Goal: Transaction & Acquisition: Purchase product/service

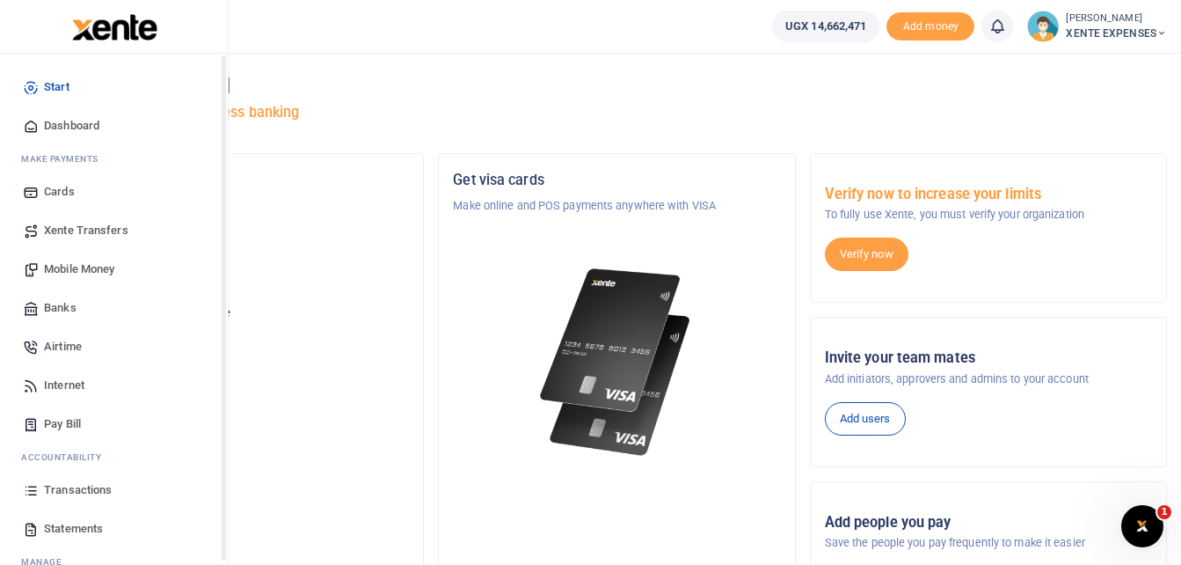
click at [102, 492] on span "Transactions" at bounding box center [78, 490] width 68 height 18
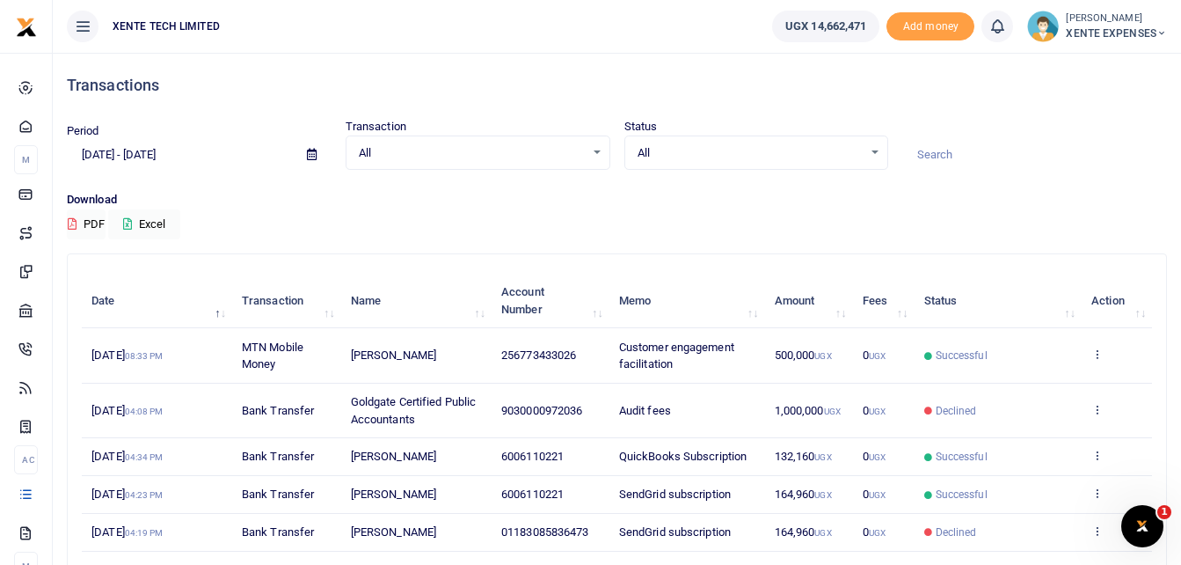
click at [933, 140] on input at bounding box center [1034, 155] width 265 height 30
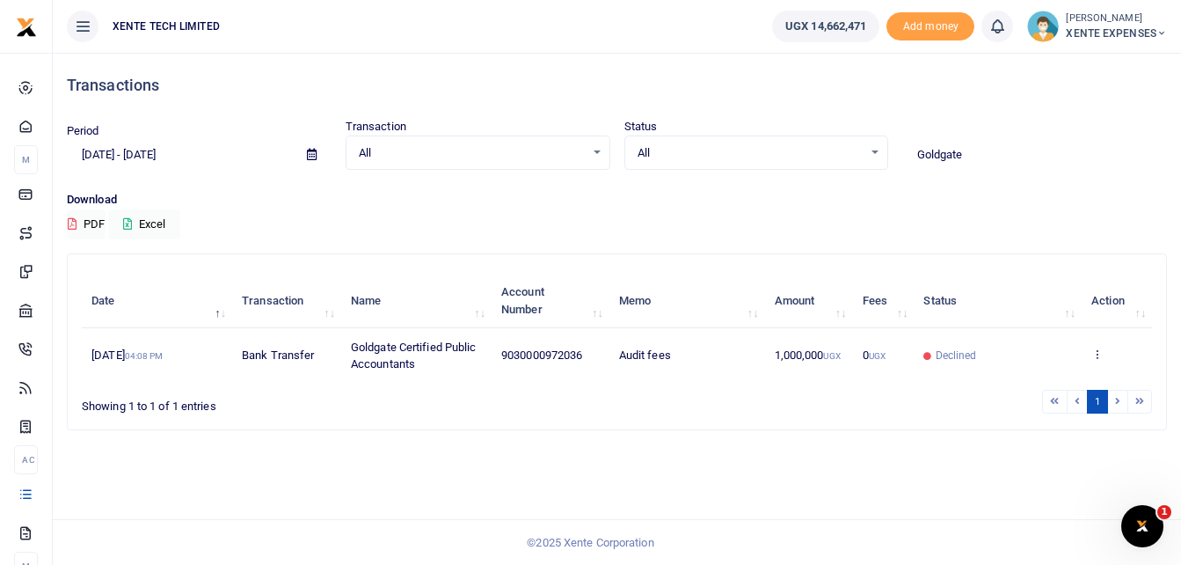
drag, startPoint x: 1185, startPoint y: 150, endPoint x: 1197, endPoint y: 259, distance: 110.6
click at [1181, 259] on html "Start Dashboard M ake Payments Cards Xente Transfers Mobile Money Banks Airtime" at bounding box center [590, 282] width 1181 height 565
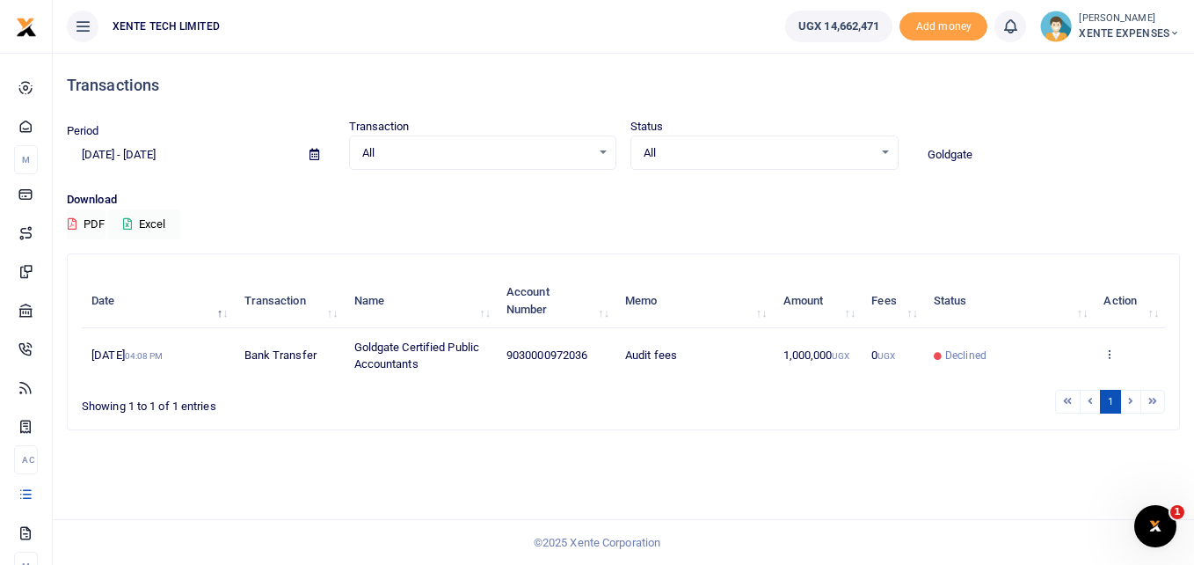
type input "Goldgate"
click at [315, 157] on icon at bounding box center [315, 154] width 10 height 11
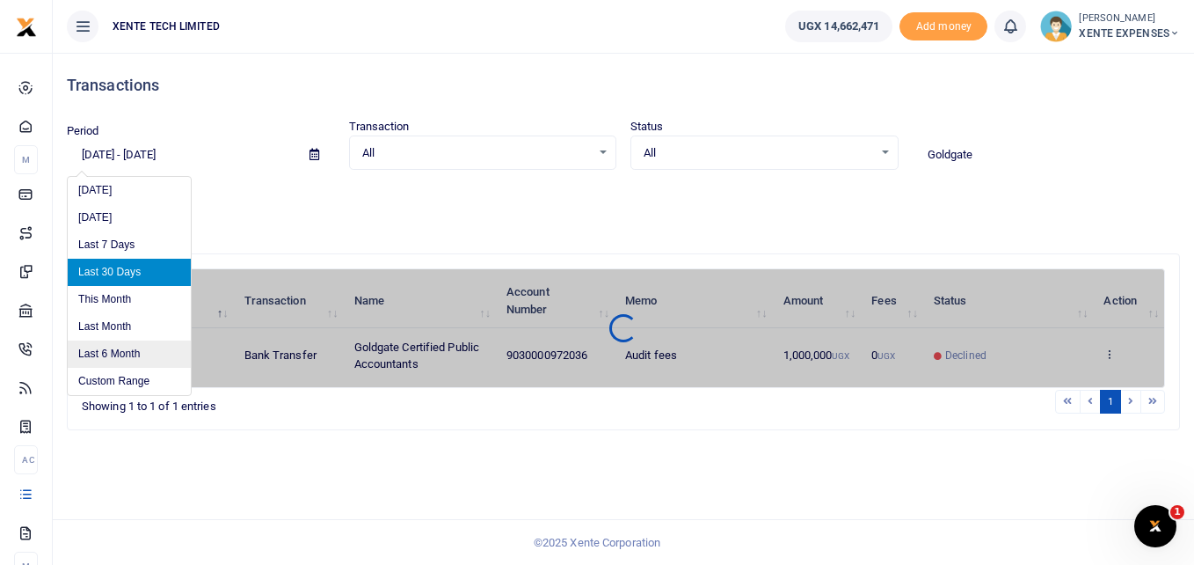
click at [126, 353] on li "Last 6 Month" at bounding box center [129, 353] width 123 height 27
type input "03/08/2025 - 09/08/2025"
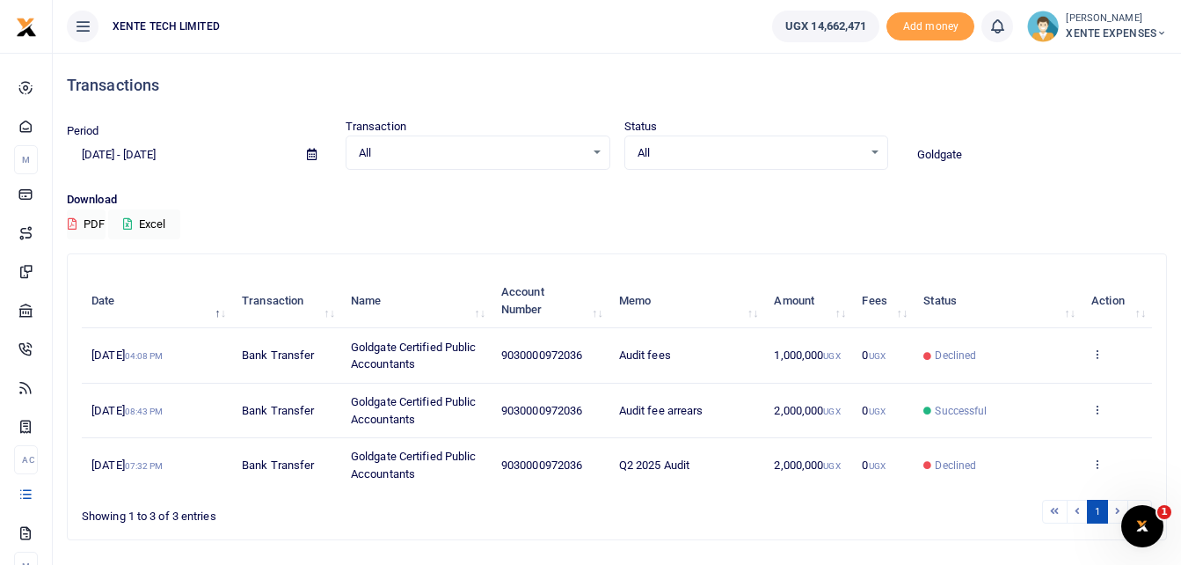
click at [1016, 149] on input "Goldgate" at bounding box center [1034, 155] width 265 height 30
click at [1099, 406] on icon at bounding box center [1096, 409] width 11 height 12
click at [1038, 479] on link "Send again" at bounding box center [1032, 478] width 139 height 25
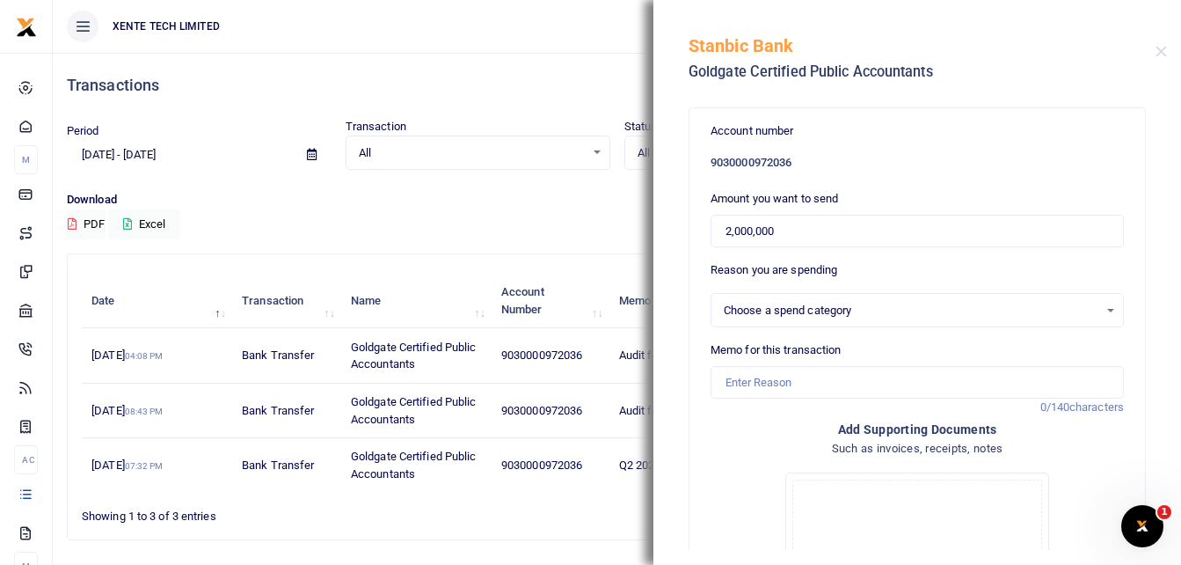
select select "14"
click at [755, 384] on input "Memo for this transaction" at bounding box center [917, 382] width 413 height 33
type input "Audit fees"
click at [726, 230] on input "2,000,000" at bounding box center [917, 231] width 413 height 33
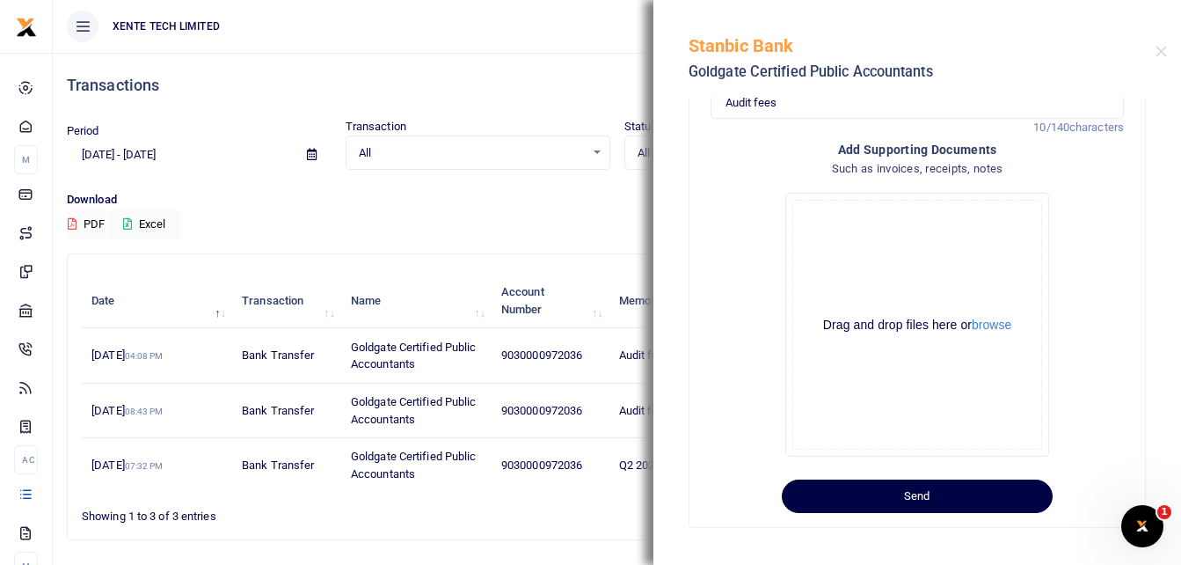
scroll to position [286, 0]
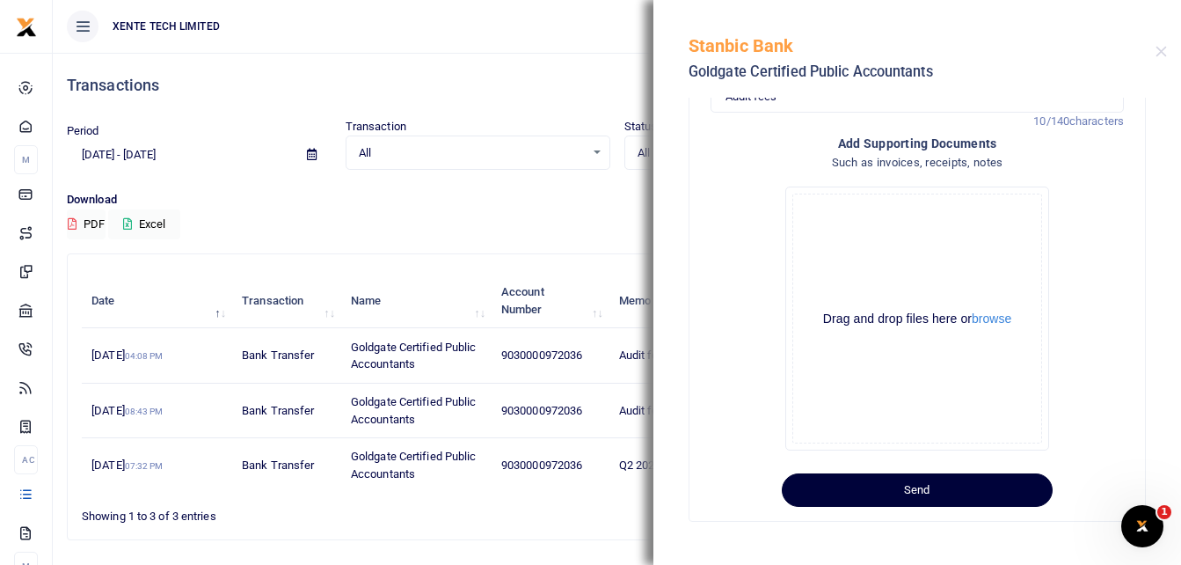
click at [934, 487] on button "Send" at bounding box center [917, 489] width 271 height 33
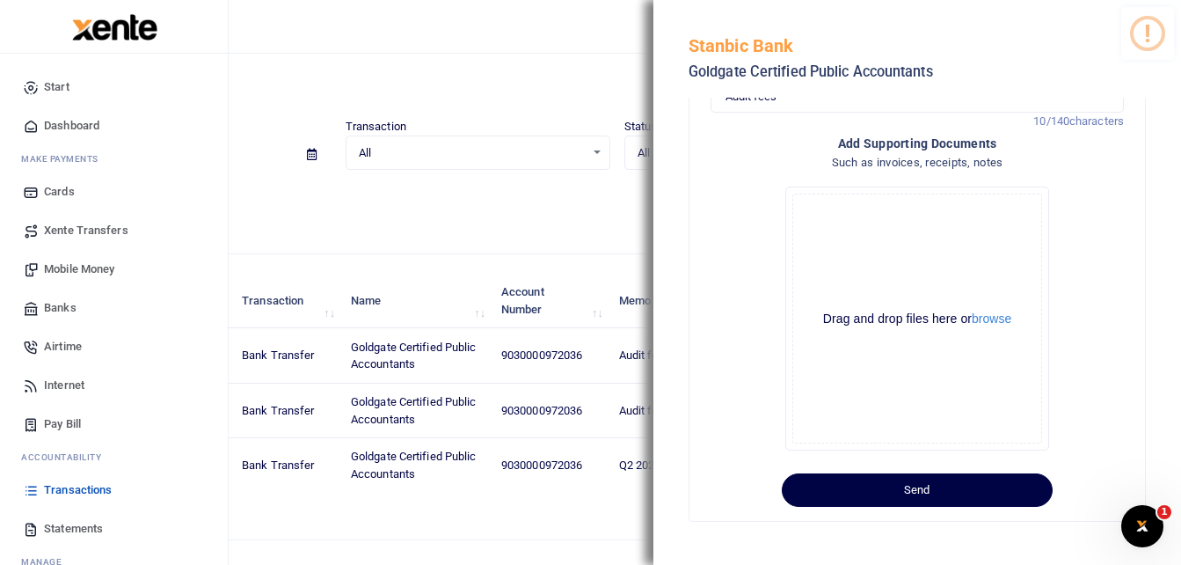
click at [77, 492] on span "Transactions" at bounding box center [78, 490] width 68 height 18
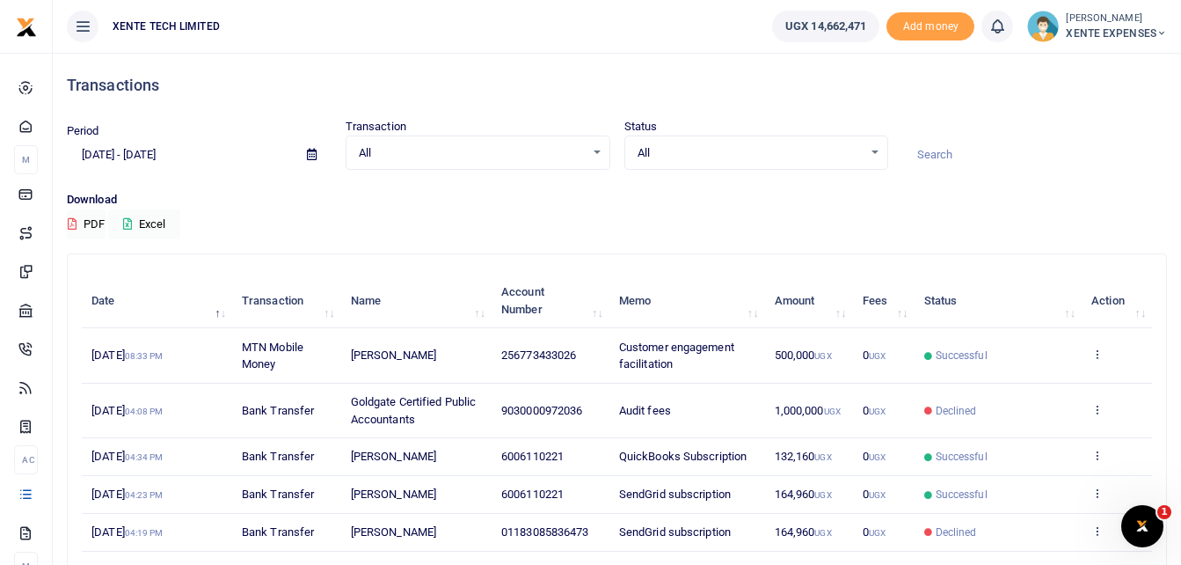
click at [971, 158] on input at bounding box center [1034, 155] width 265 height 30
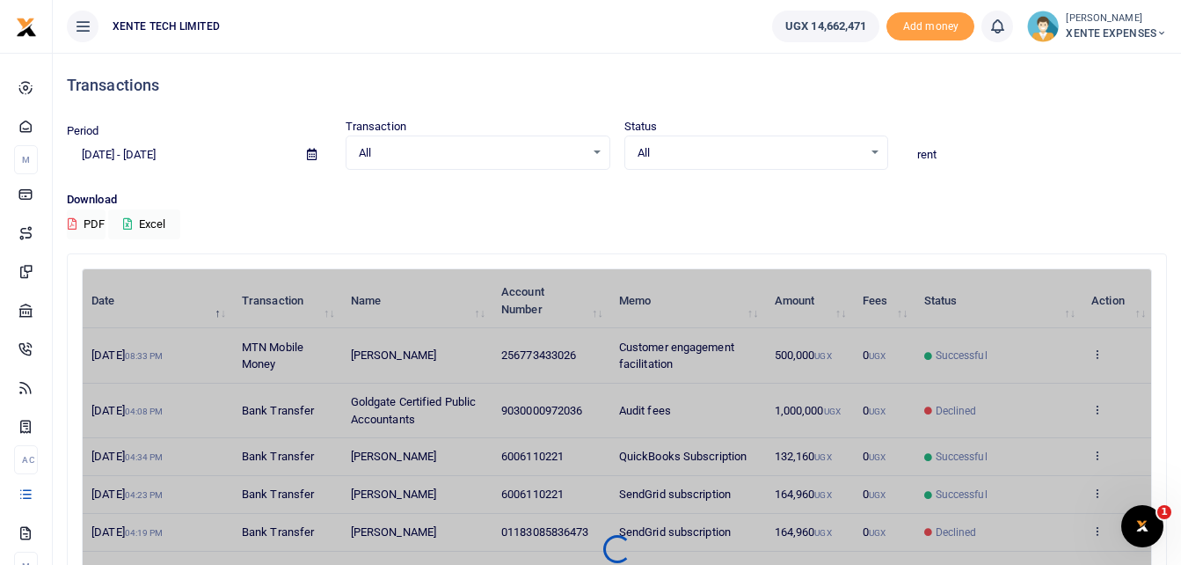
type input "rent"
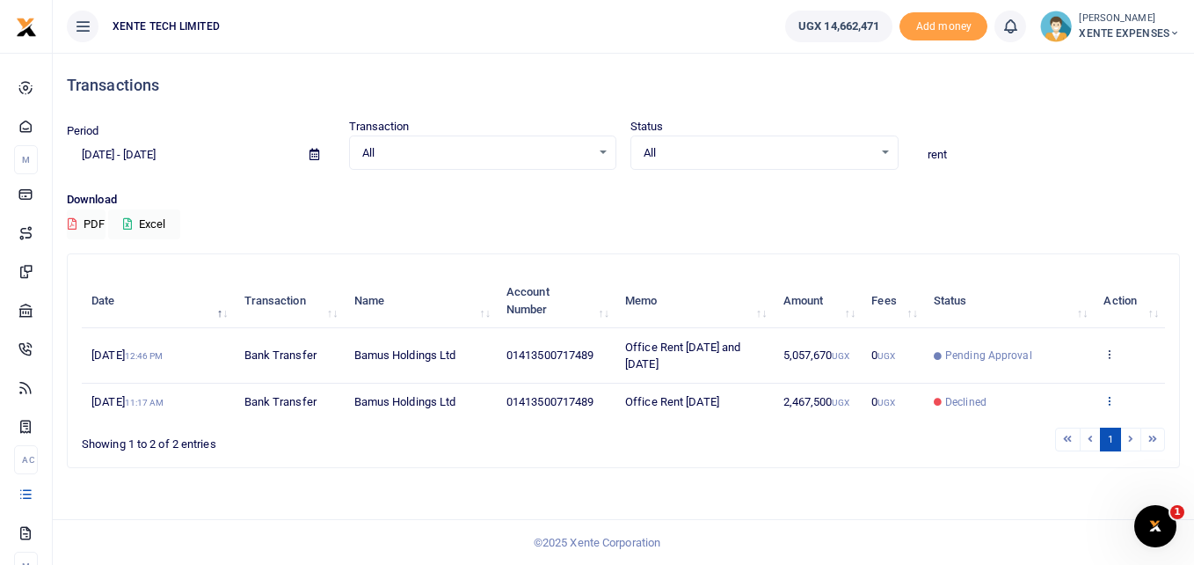
click at [1109, 401] on icon at bounding box center [1109, 400] width 11 height 12
click at [1065, 374] on link "Send again" at bounding box center [1045, 373] width 139 height 25
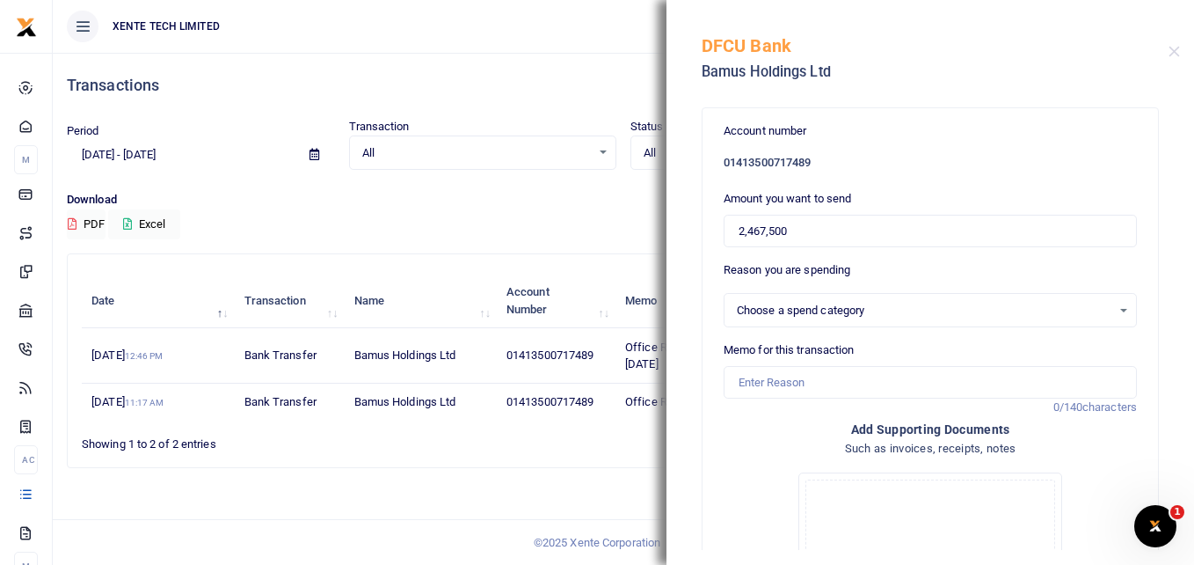
select select "11"
click at [776, 365] on div "Memo for this transaction Reason is required. 0/140 characters" at bounding box center [930, 369] width 413 height 57
click at [770, 381] on input "Memo for this transaction" at bounding box center [930, 382] width 413 height 33
click at [902, 376] on input "Office rent [DATE]" at bounding box center [930, 382] width 413 height 33
type input "Office rent [DATE]"
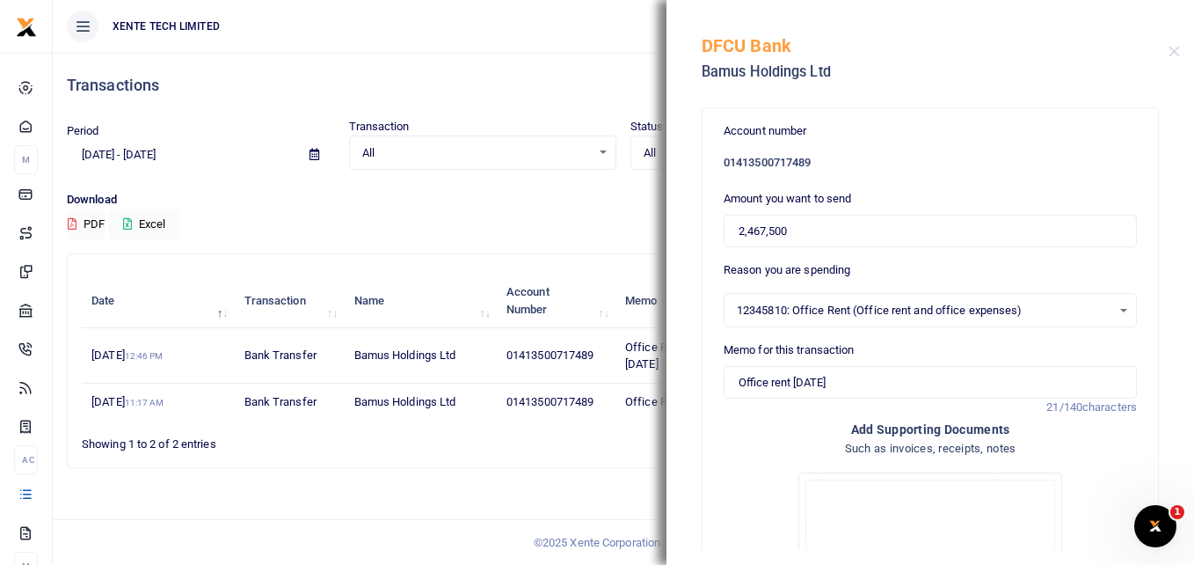
click at [1110, 456] on h4 "Such as invoices, receipts, notes" at bounding box center [930, 448] width 413 height 19
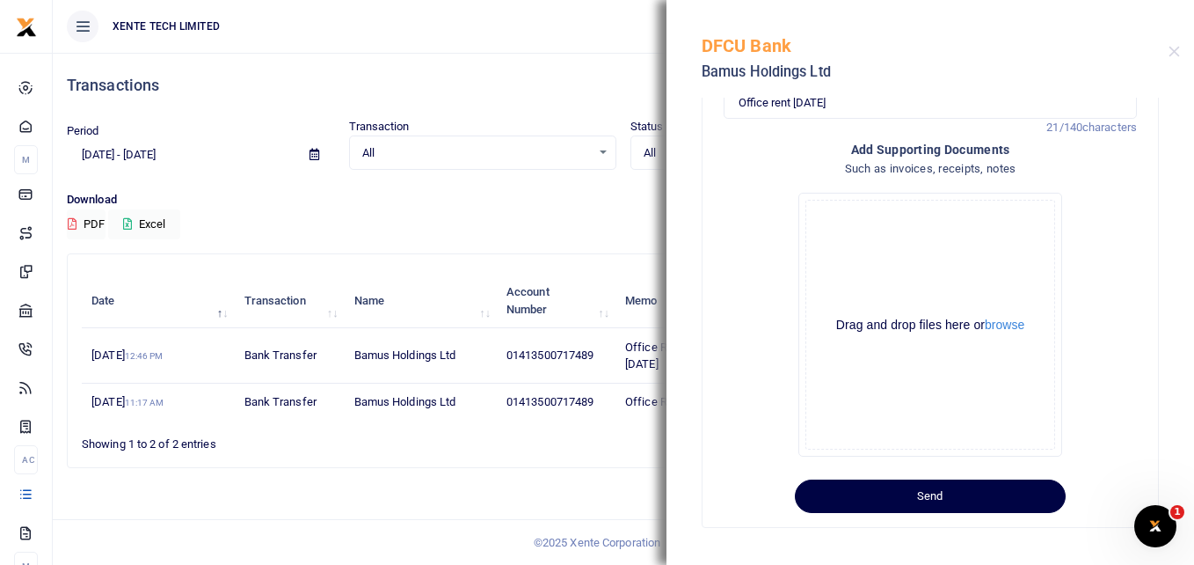
scroll to position [286, 0]
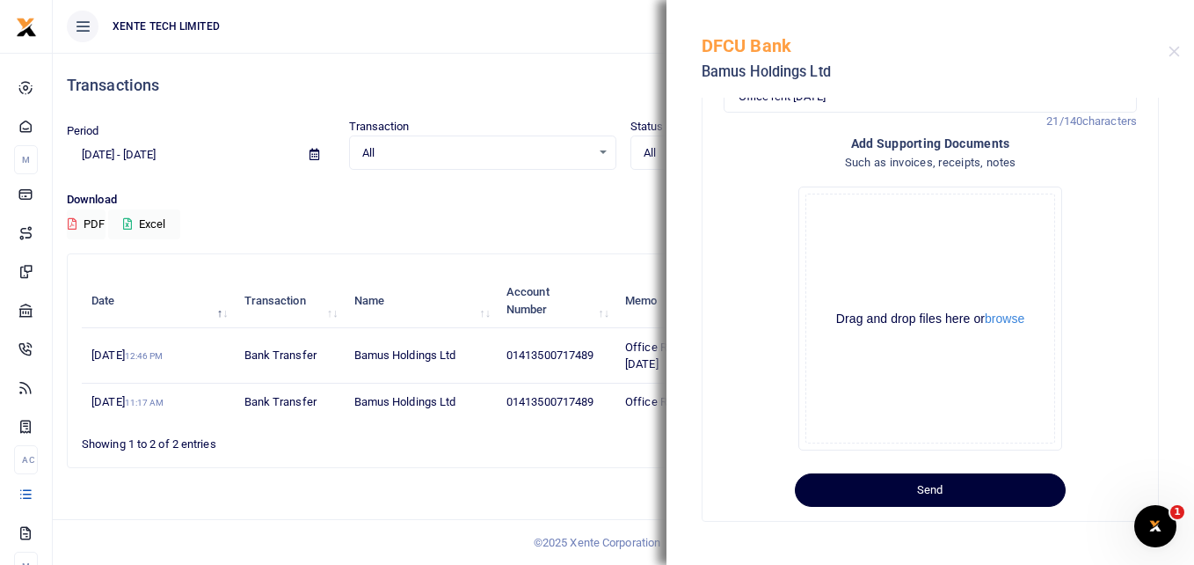
click at [898, 483] on button "Send" at bounding box center [930, 489] width 271 height 33
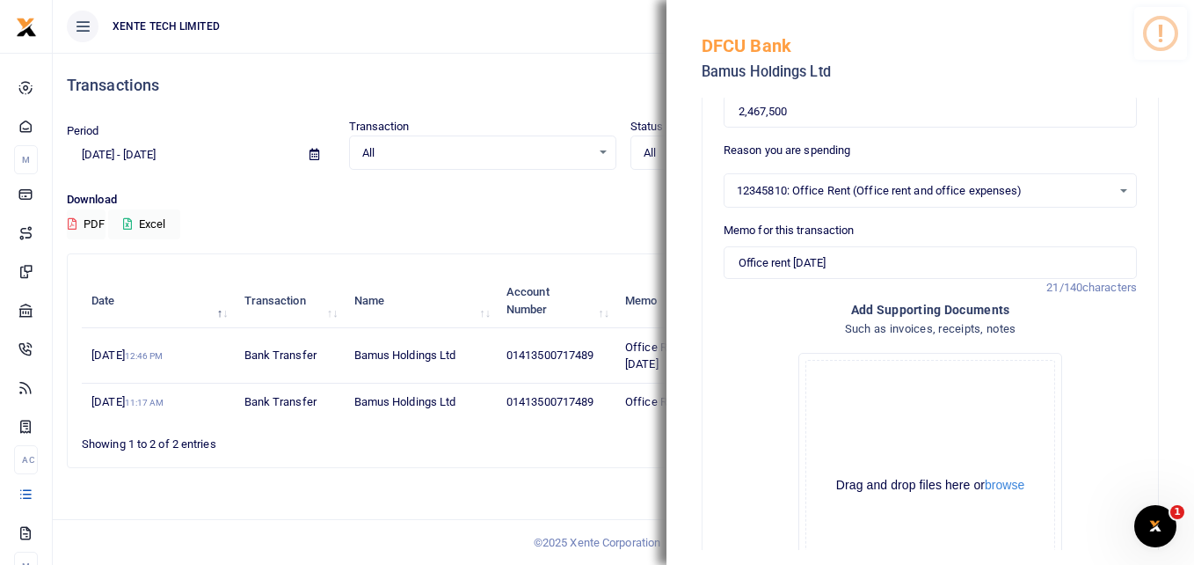
scroll to position [0, 0]
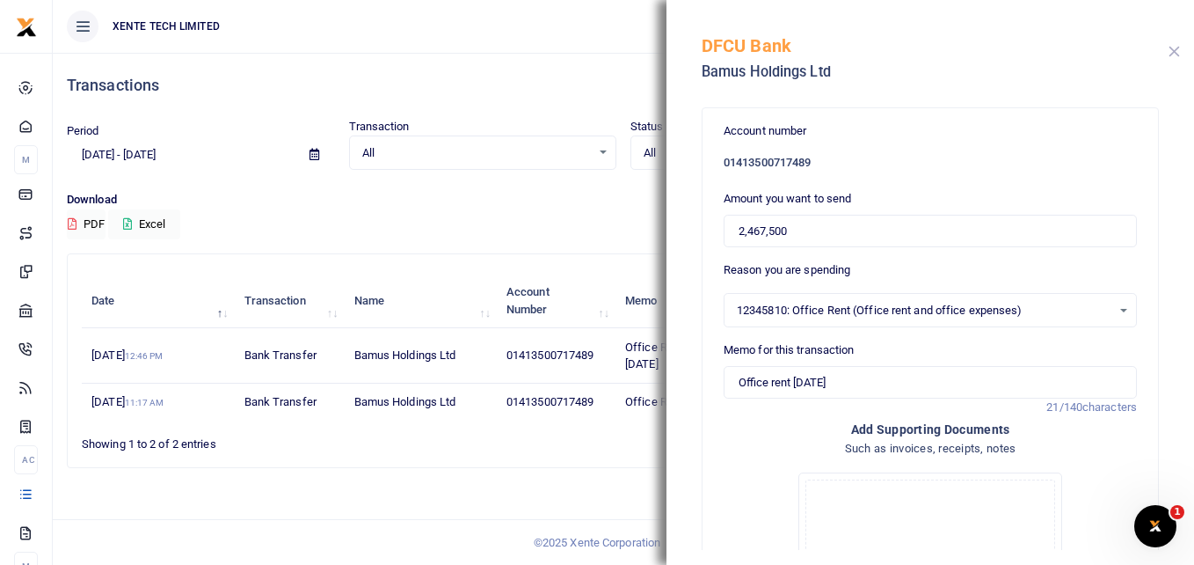
click at [1175, 54] on button "Close" at bounding box center [1174, 51] width 11 height 11
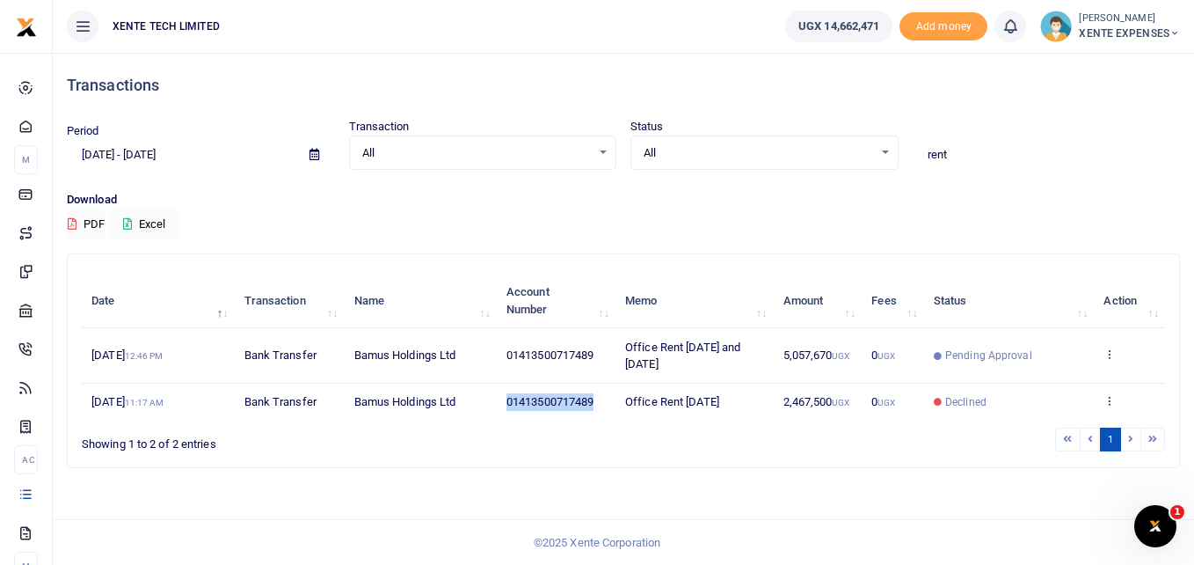
drag, startPoint x: 500, startPoint y: 405, endPoint x: 602, endPoint y: 406, distance: 102.0
click at [602, 406] on td "01413500717489" at bounding box center [556, 401] width 119 height 37
copy span "01413500717489"
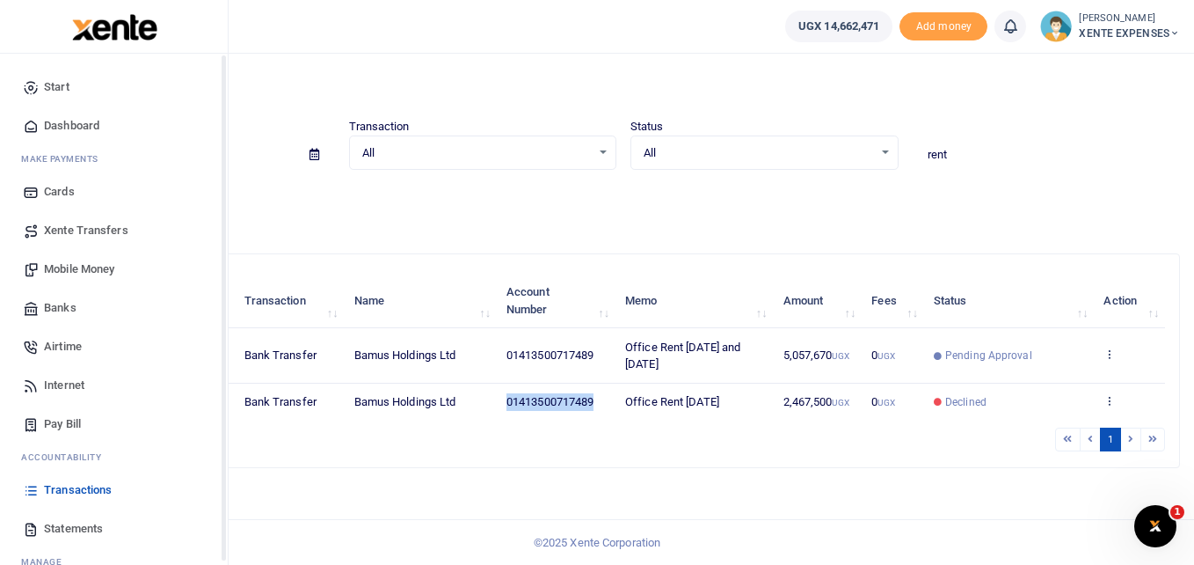
click at [61, 309] on span "Banks" at bounding box center [60, 308] width 33 height 18
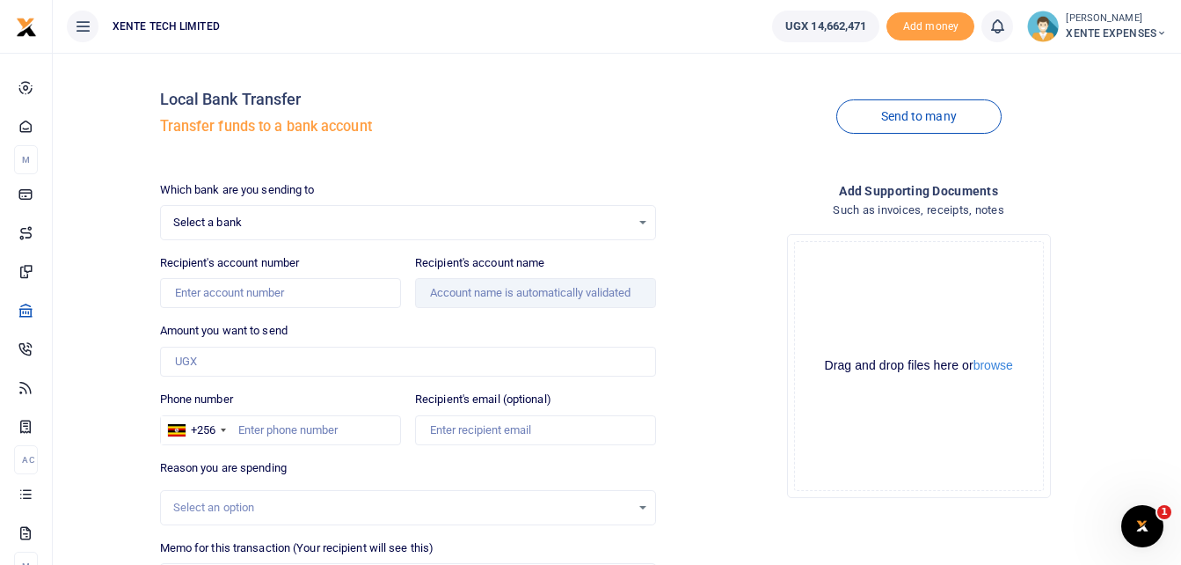
click at [645, 223] on div "Select a bank Select an option..." at bounding box center [408, 222] width 495 height 19
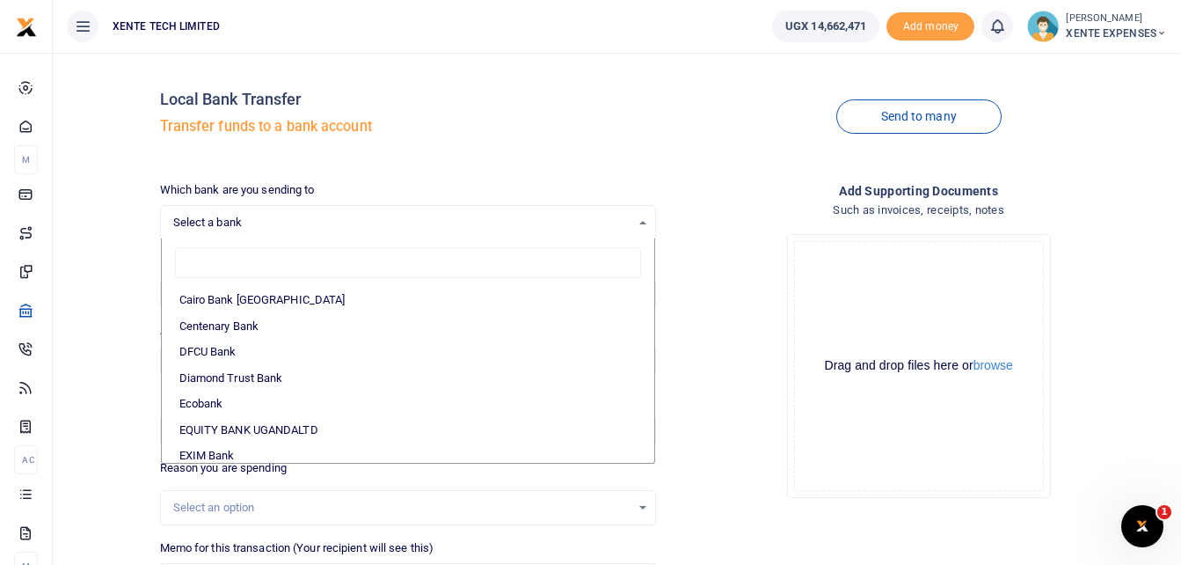
scroll to position [176, 0]
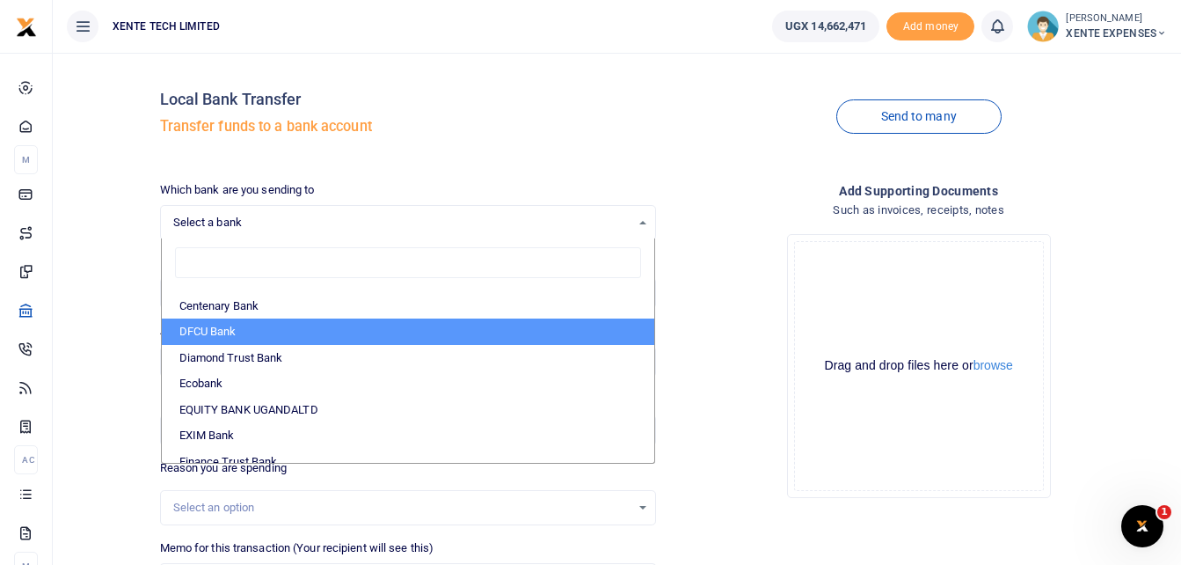
click at [268, 332] on li "DFCU Bank" at bounding box center [408, 331] width 493 height 26
select select "DFCU"
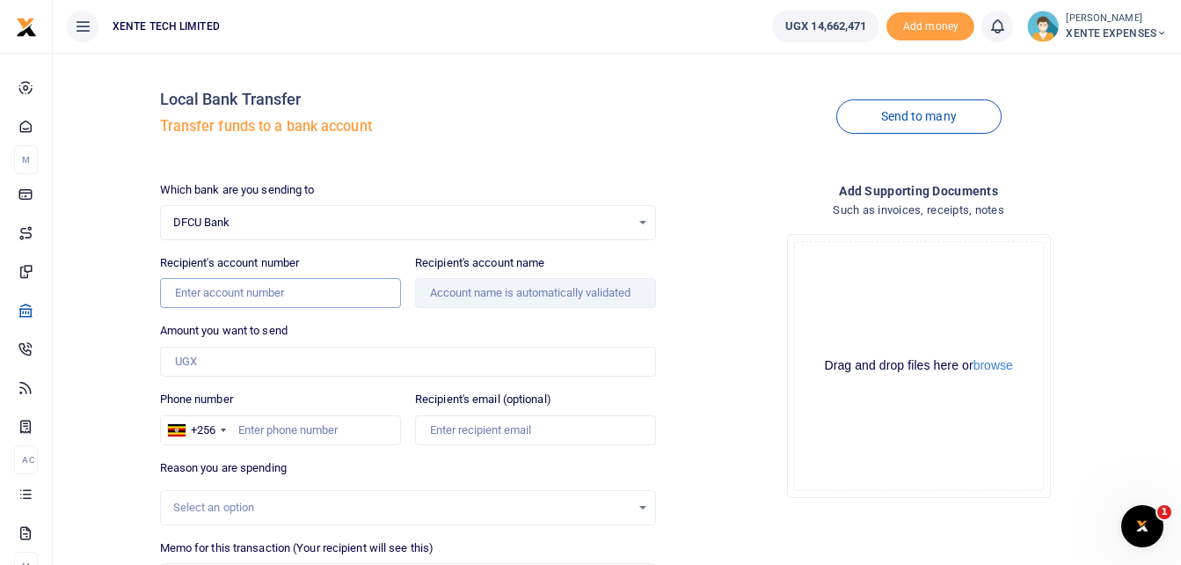
click at [248, 300] on input "Recipient's account number" at bounding box center [280, 293] width 241 height 30
paste input "01413500717489"
type input "01413500717489"
type input "Bamus Holdings Ltd"
click at [207, 358] on input "Amount you want to send" at bounding box center [408, 362] width 497 height 30
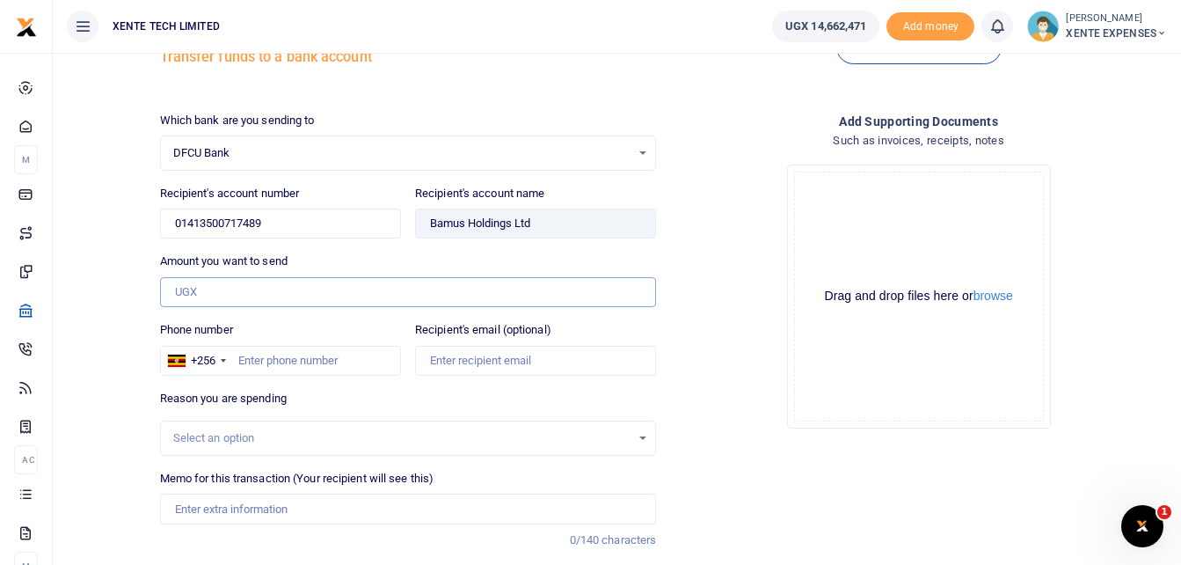
scroll to position [88, 0]
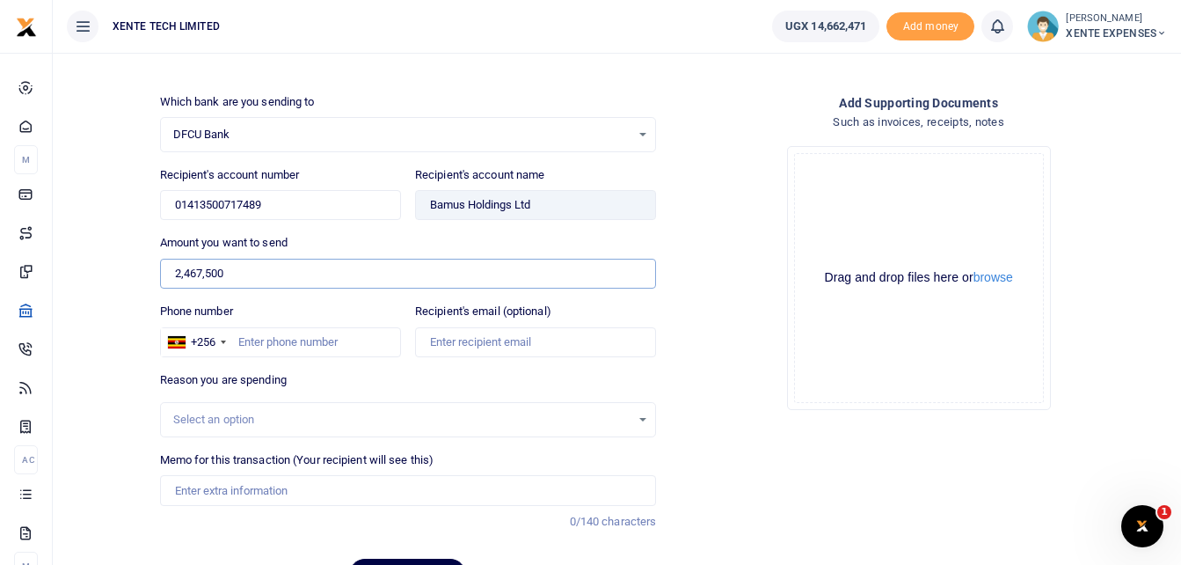
type input "2,467,500"
click at [310, 345] on input "Phone number" at bounding box center [280, 342] width 241 height 30
type input "704883626"
click at [512, 416] on div "Select an option" at bounding box center [402, 420] width 458 height 18
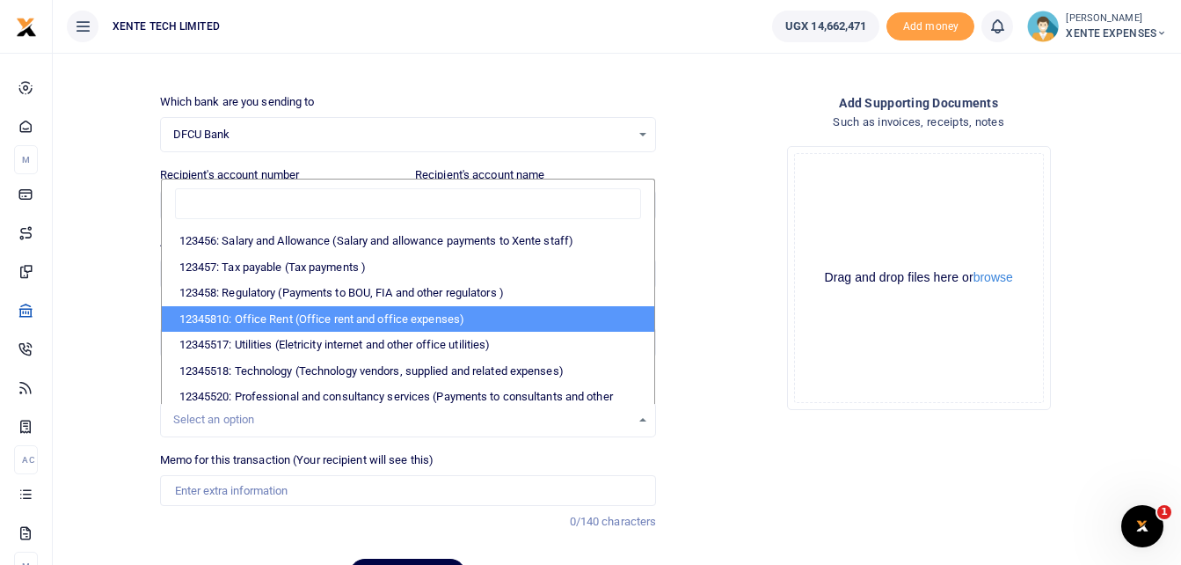
click at [407, 311] on li "12345810: Office Rent (Office rent and office expenses)" at bounding box center [408, 319] width 493 height 26
select select "11"
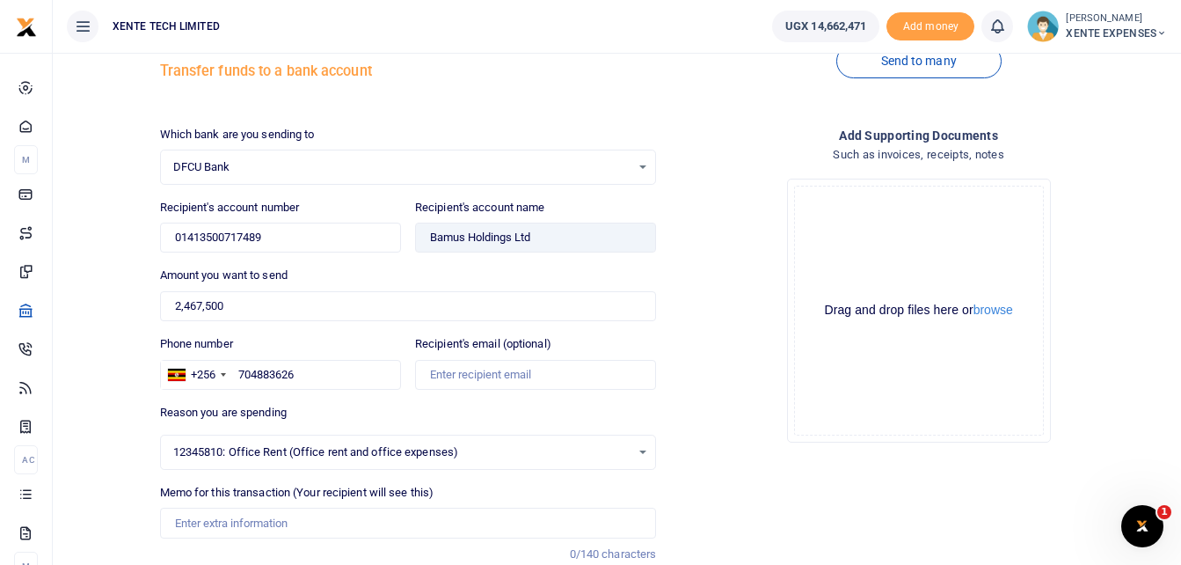
scroll to position [187, 0]
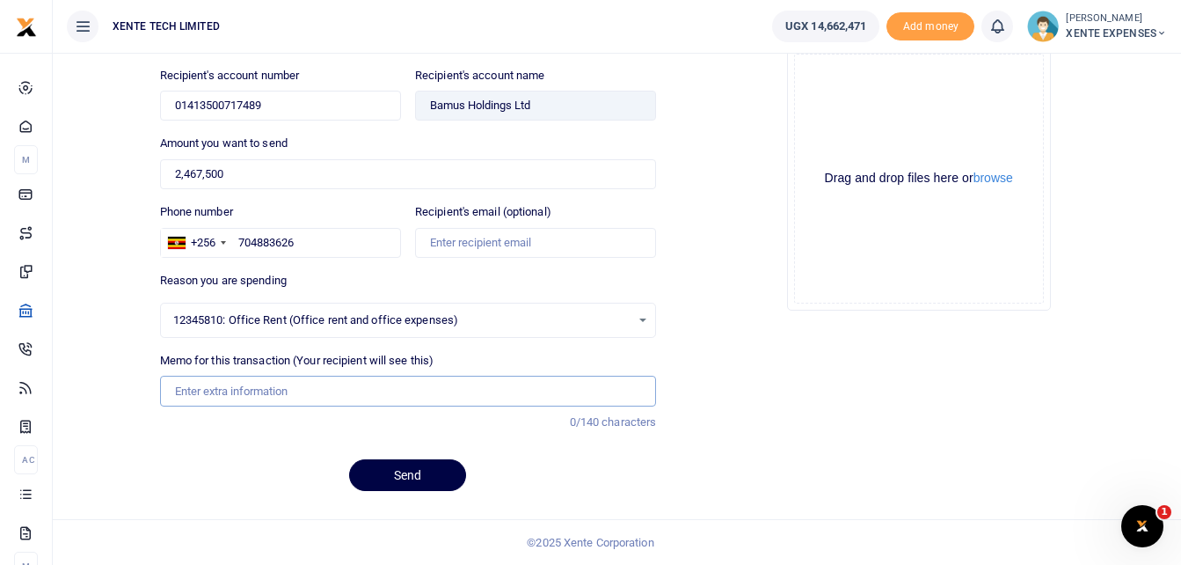
click at [231, 394] on input "Memo for this transaction (Your recipient will see this)" at bounding box center [408, 391] width 497 height 30
type input "Office rent [DATE]"
click at [837, 393] on div "Add supporting Documents Such as invoices, receipts, notes Drop your files here…" at bounding box center [918, 250] width 511 height 512
click at [392, 483] on button "Send" at bounding box center [407, 475] width 117 height 32
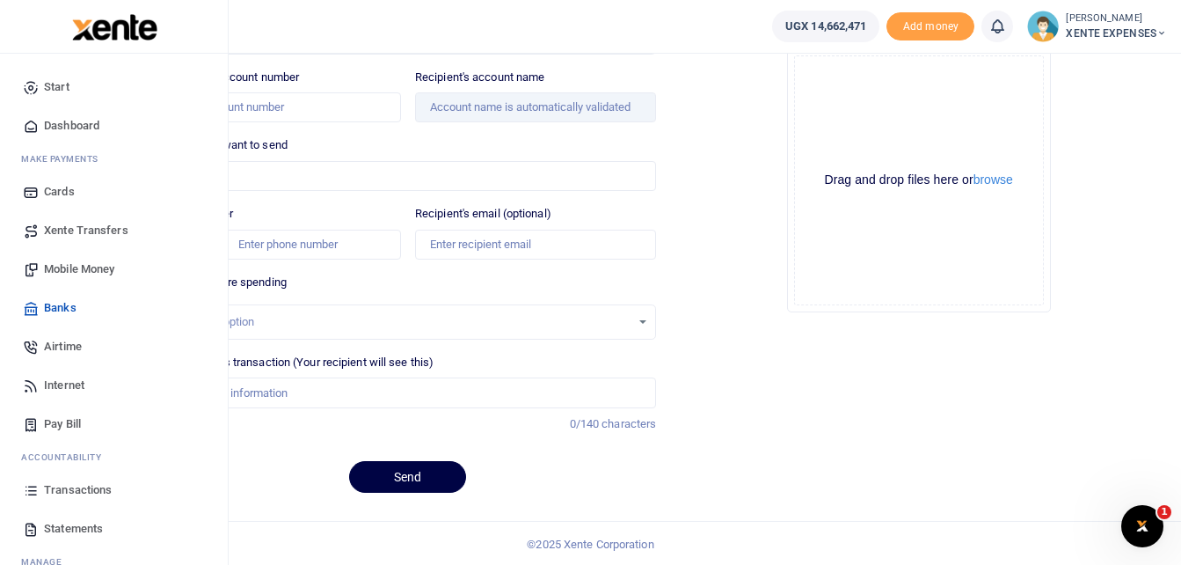
click at [66, 488] on span "Transactions" at bounding box center [78, 490] width 68 height 18
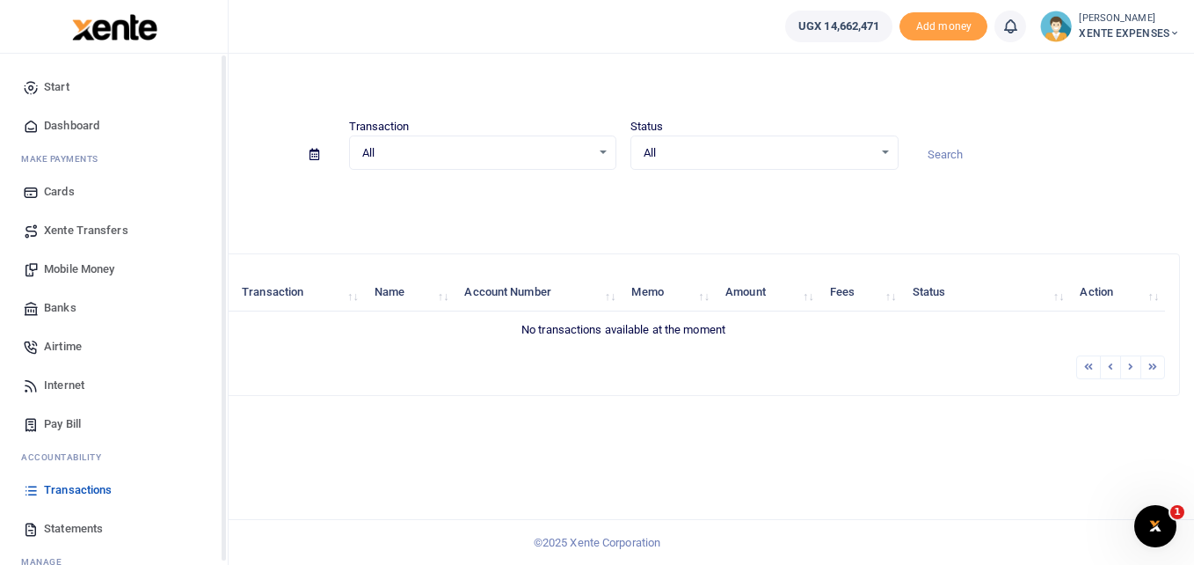
click at [77, 485] on span "Transactions" at bounding box center [78, 490] width 68 height 18
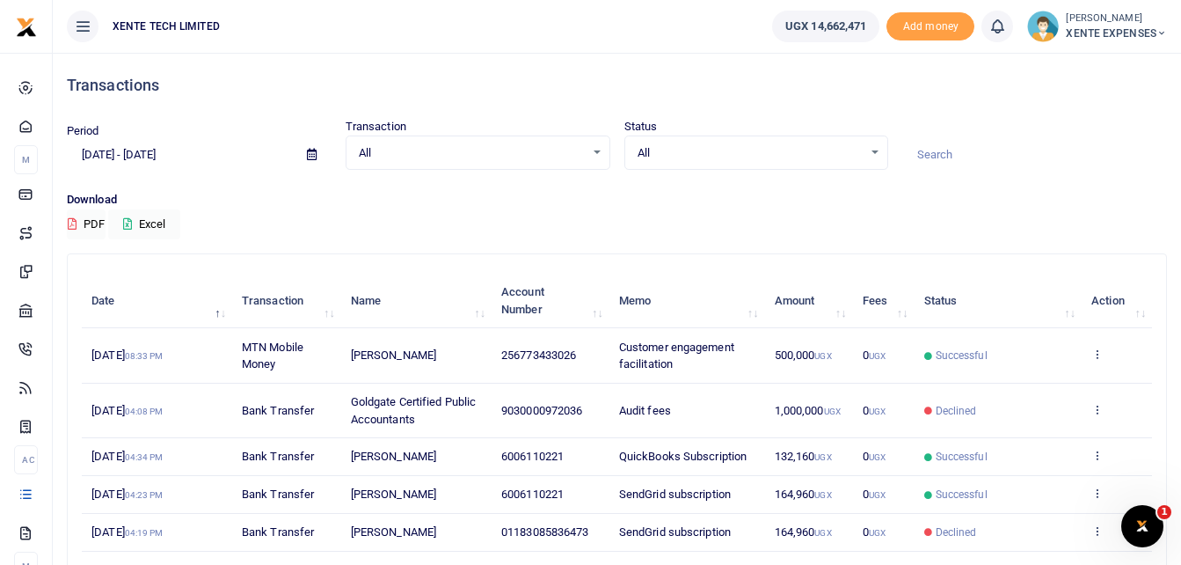
click at [1033, 175] on div "Period [DATE] - [DATE] Transaction All Select an option... All Airtime Internet…" at bounding box center [617, 154] width 1114 height 73
click at [563, 408] on span "9030000972036" at bounding box center [541, 410] width 81 height 13
click at [815, 410] on span "1,000,000 UGX" at bounding box center [808, 410] width 66 height 13
click at [1098, 410] on icon at bounding box center [1096, 409] width 11 height 12
click at [1044, 435] on link "View details" at bounding box center [1032, 439] width 139 height 25
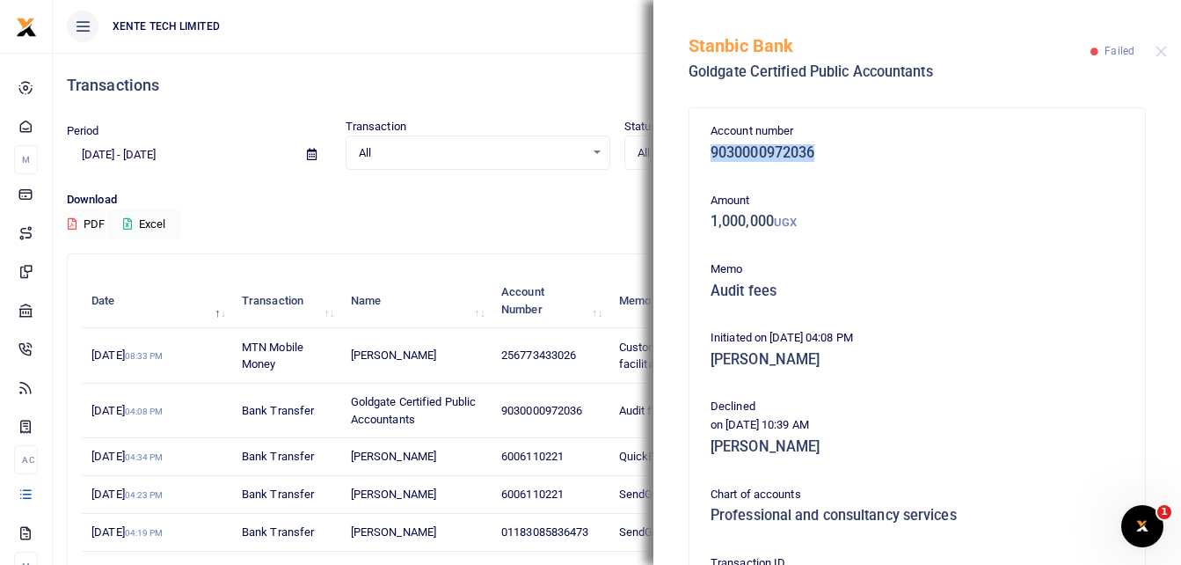
drag, startPoint x: 712, startPoint y: 150, endPoint x: 821, endPoint y: 148, distance: 109.1
click at [821, 148] on h5 "9030000972036" at bounding box center [917, 153] width 413 height 18
copy h5 "9030000972036"
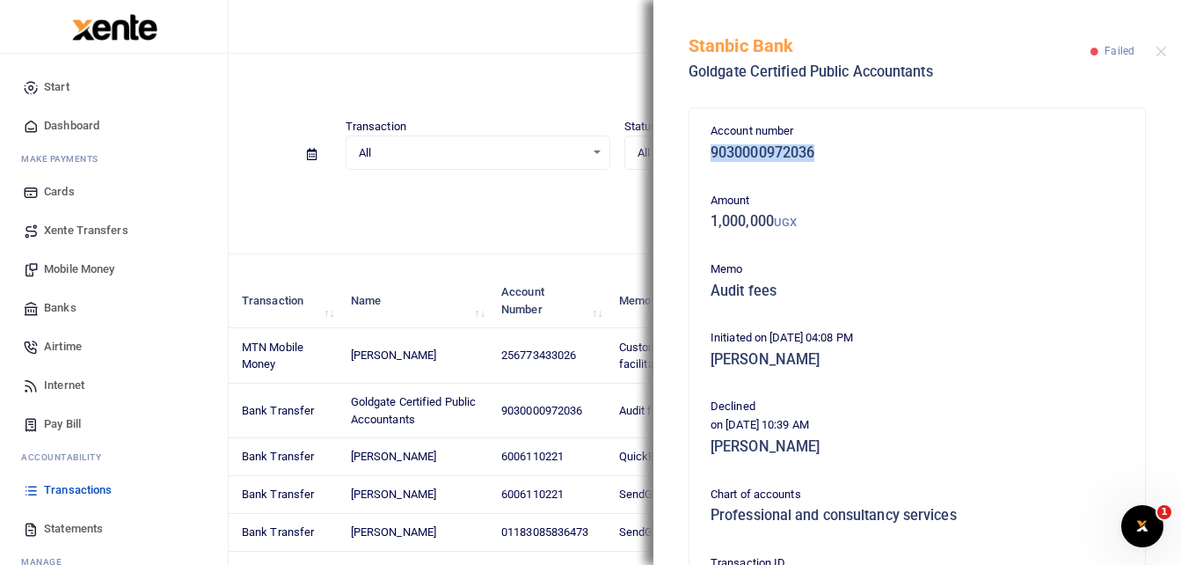
click at [77, 304] on link "Banks" at bounding box center [114, 307] width 200 height 39
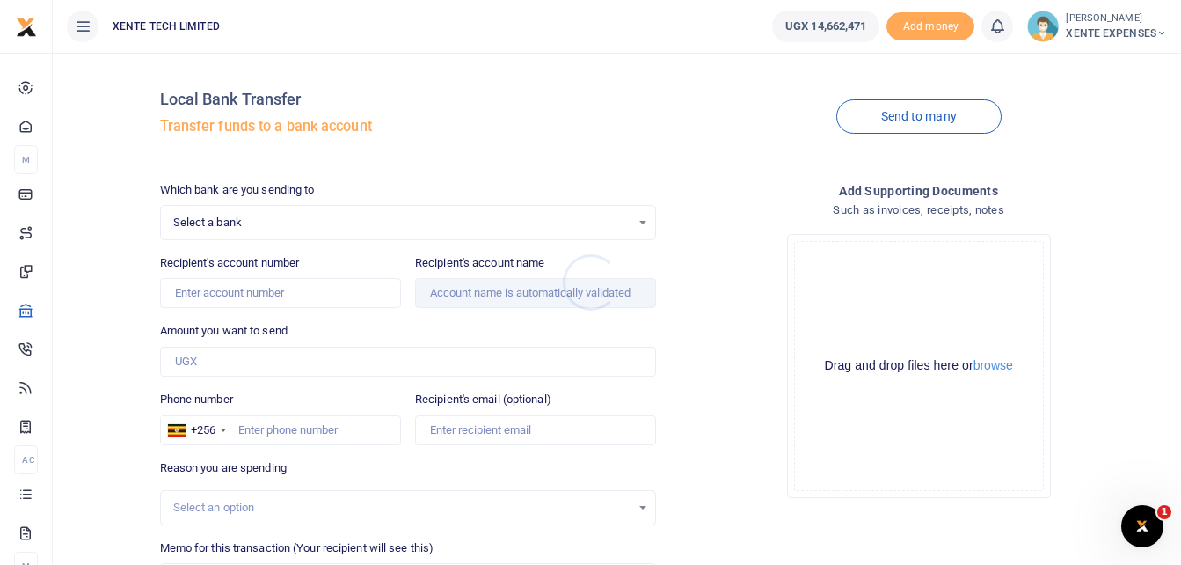
click at [208, 289] on div at bounding box center [590, 282] width 1181 height 565
click at [208, 289] on input "Recipient's account number" at bounding box center [280, 293] width 241 height 30
paste input "9030000972036"
type input "9030000972036"
click at [278, 216] on span "Select a bank" at bounding box center [402, 223] width 458 height 18
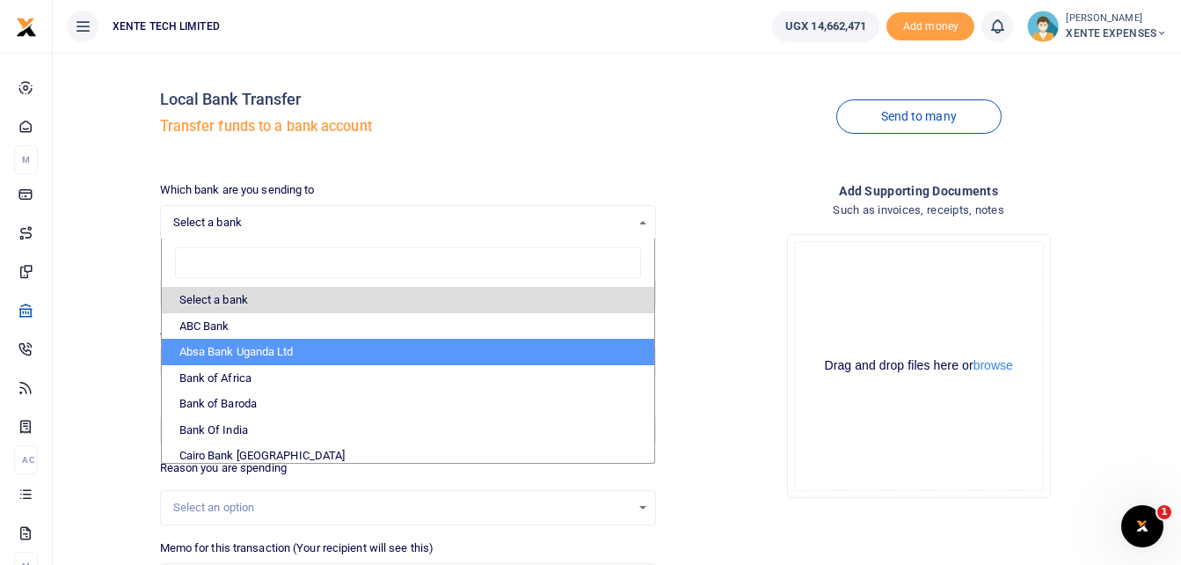
click at [261, 355] on li "Absa Bank Uganda Ltd" at bounding box center [408, 352] width 493 height 26
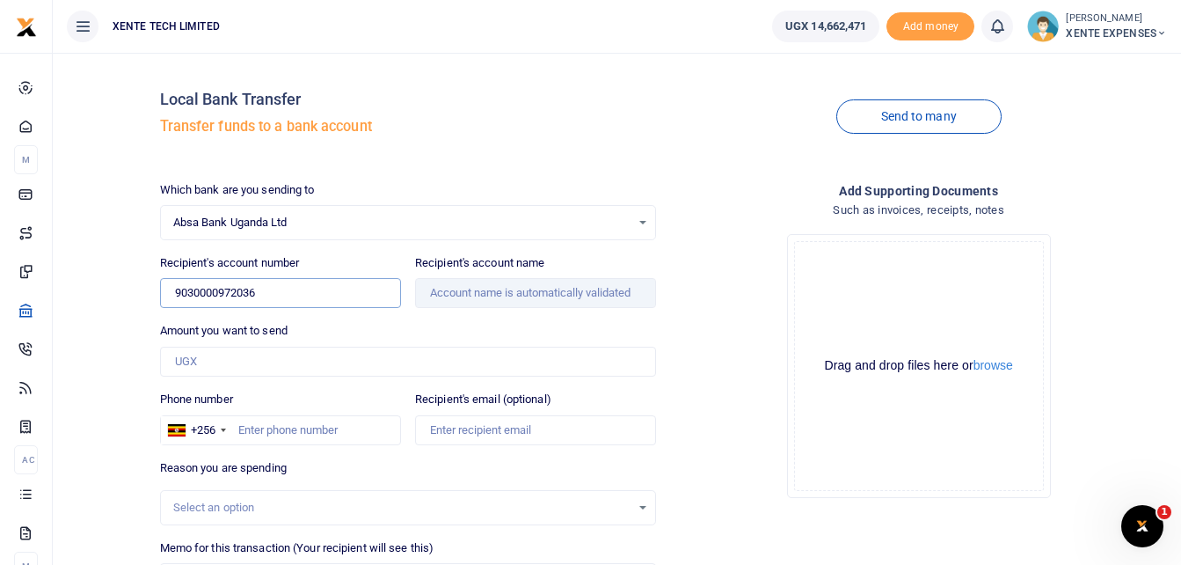
click at [288, 298] on input "9030000972036" at bounding box center [280, 293] width 241 height 30
click at [645, 221] on div "Absa Bank Uganda Ltd Select an option..." at bounding box center [408, 222] width 495 height 19
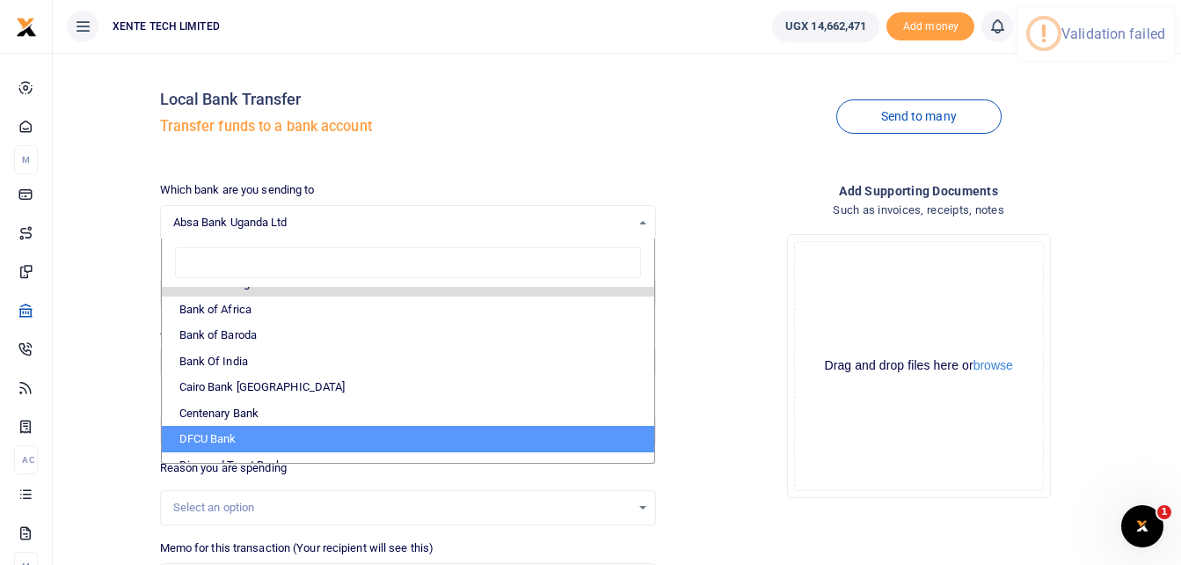
scroll to position [88, 0]
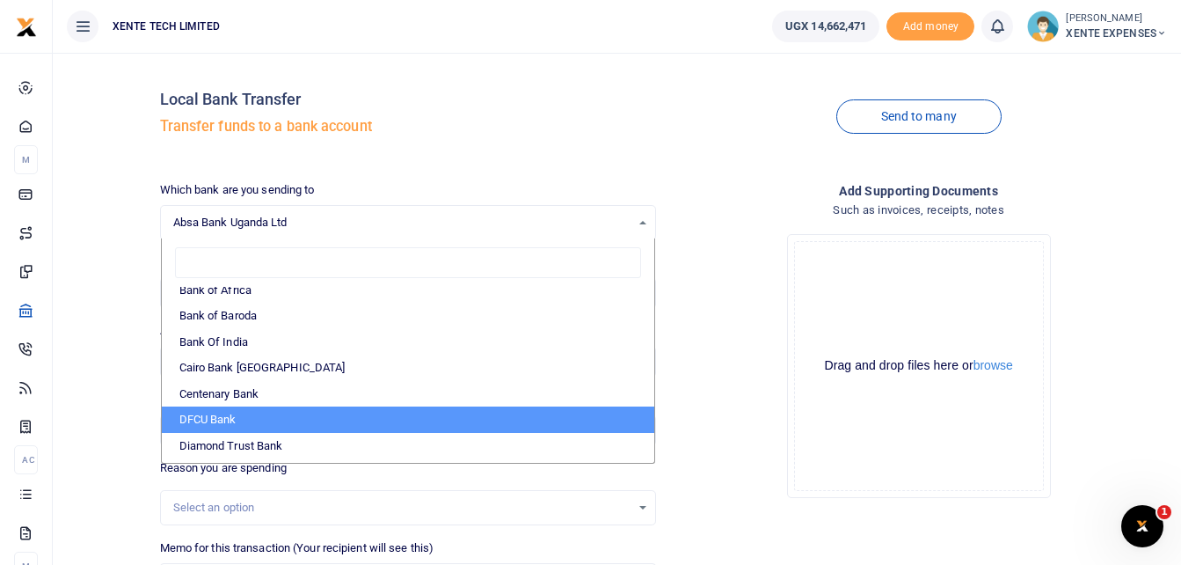
click at [215, 423] on li "DFCU Bank" at bounding box center [408, 419] width 493 height 26
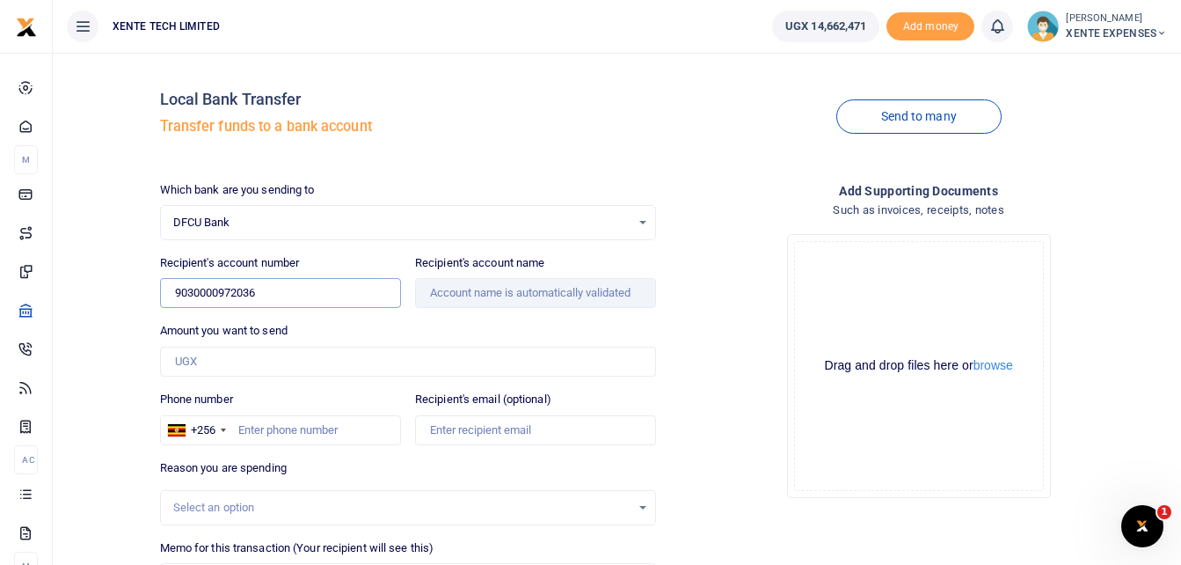
click at [302, 288] on input "9030000972036" at bounding box center [280, 293] width 241 height 30
click at [639, 218] on div "DFCU Bank Select an option..." at bounding box center [408, 222] width 495 height 19
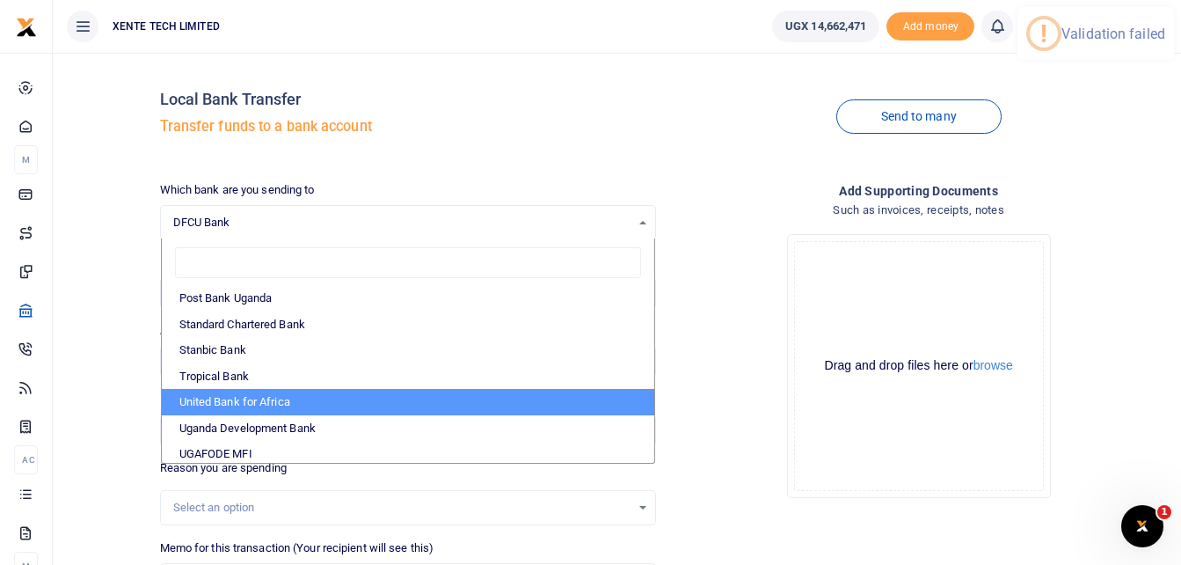
scroll to position [525, 0]
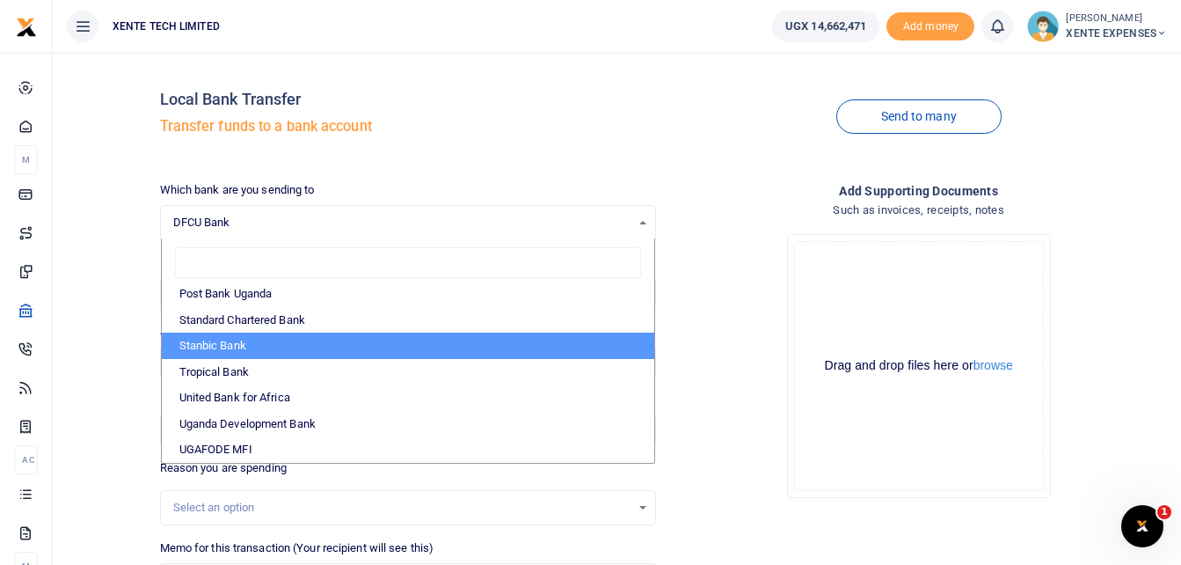
click at [237, 349] on li "Stanbic Bank" at bounding box center [408, 345] width 493 height 26
select select "STANBIC"
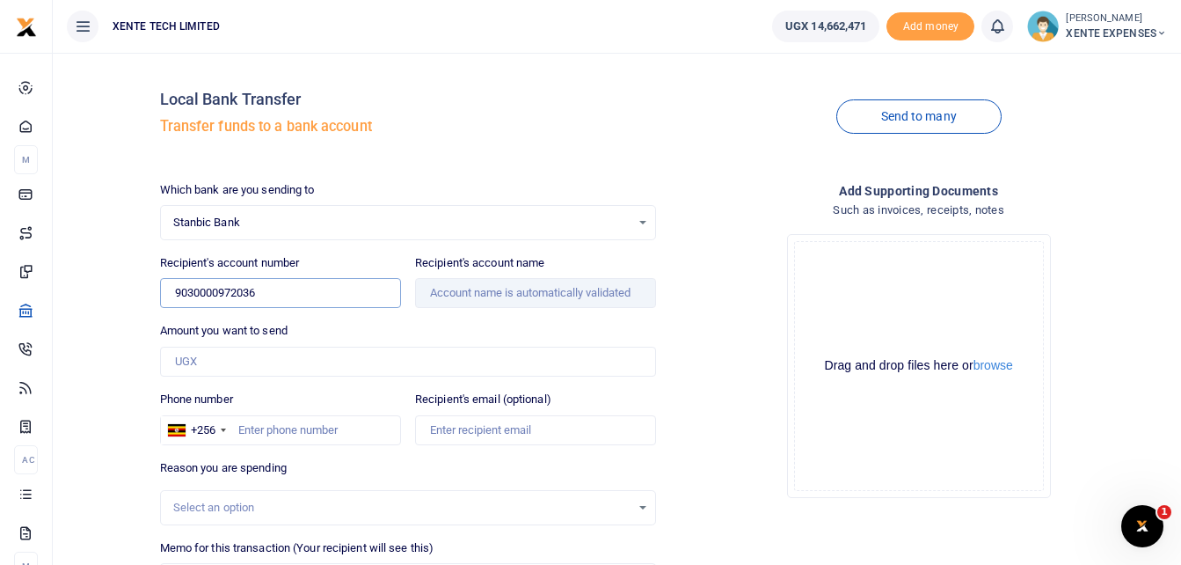
click at [301, 292] on input "9030000972036" at bounding box center [280, 293] width 241 height 30
type input "Goldgate Certified Public Accountants"
click at [207, 360] on input "Amount you want to send" at bounding box center [408, 362] width 497 height 30
type input "2,000,000"
drag, startPoint x: 175, startPoint y: 361, endPoint x: 181, endPoint y: 370, distance: 11.5
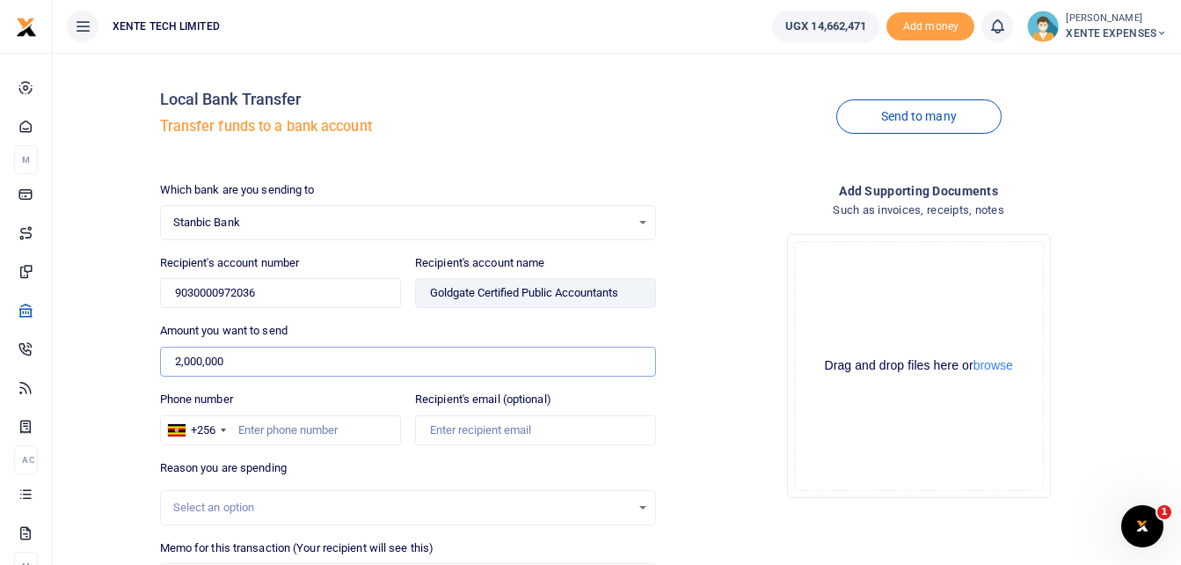
click at [175, 361] on input "2,000,000" at bounding box center [408, 362] width 497 height 30
click at [690, 438] on div "Drop your files here Drag and drop files here or browse Powered by Uppy" at bounding box center [918, 366] width 497 height 292
click at [297, 435] on input "Phone number" at bounding box center [280, 430] width 241 height 30
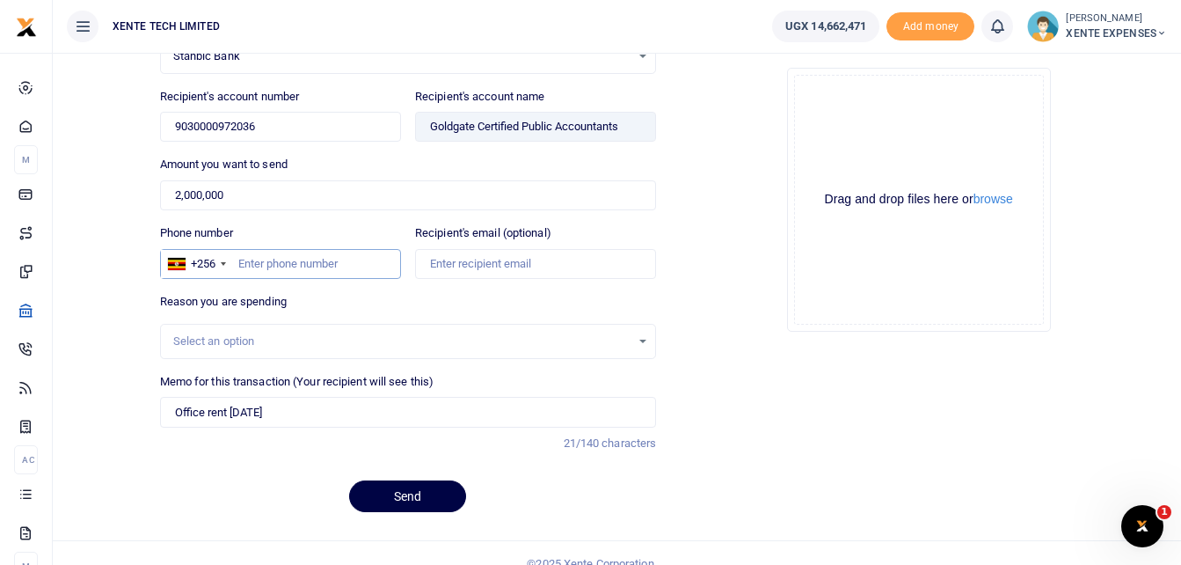
scroll to position [187, 0]
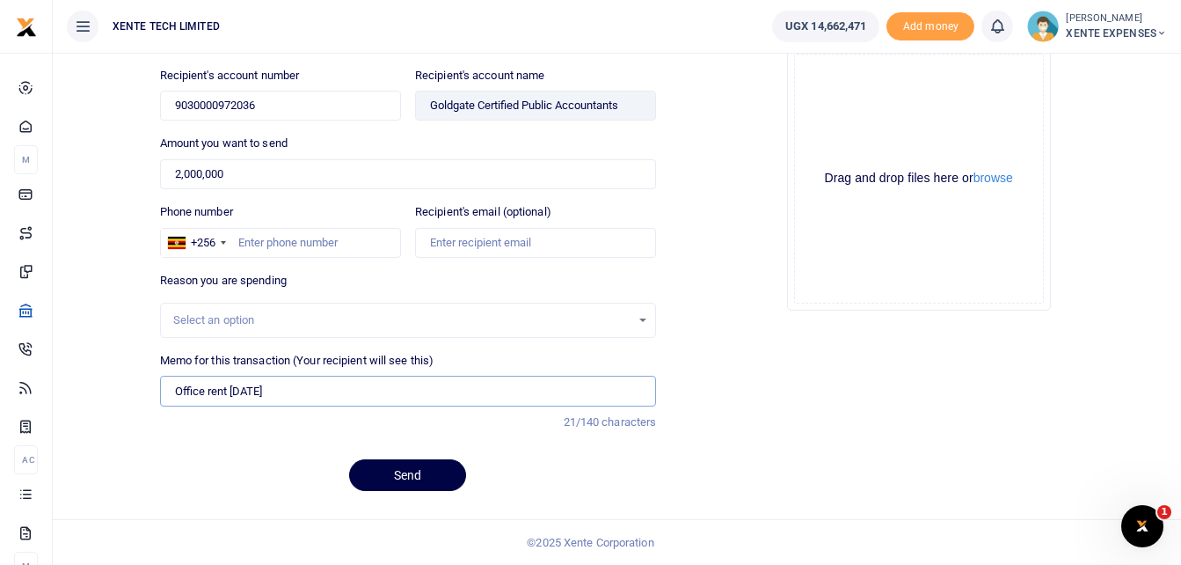
drag, startPoint x: 303, startPoint y: 393, endPoint x: 122, endPoint y: 399, distance: 180.4
click at [122, 399] on div "Local Bank Transfer Transfer funds to a bank account Send to many Which bank ar…" at bounding box center [617, 192] width 1114 height 625
type input "Audit fees"
click at [256, 248] on input "Phone number" at bounding box center [280, 243] width 241 height 30
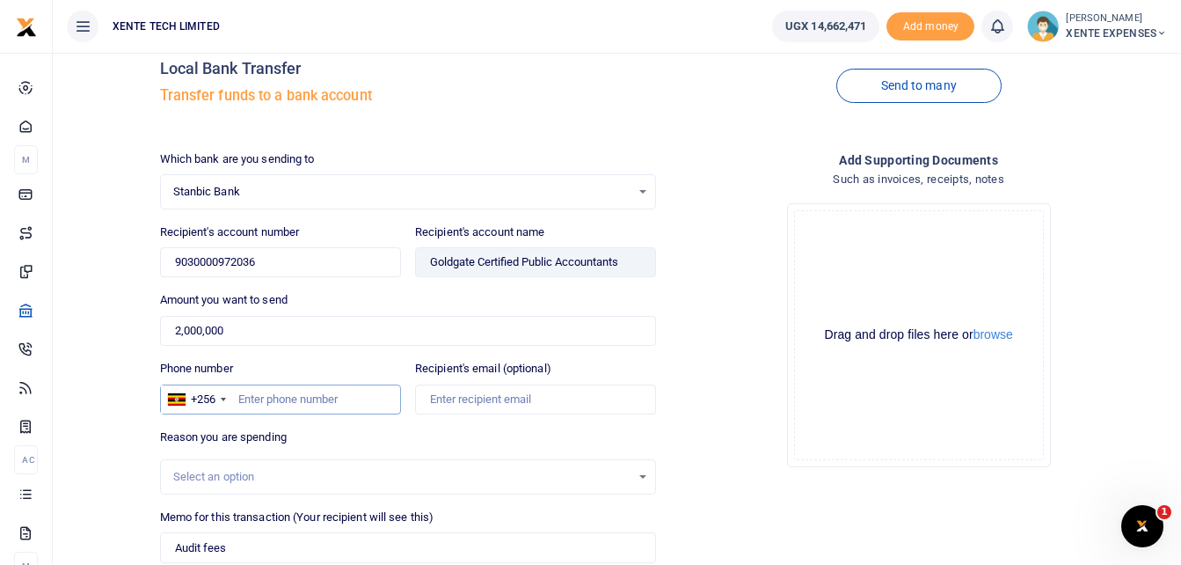
scroll to position [11, 0]
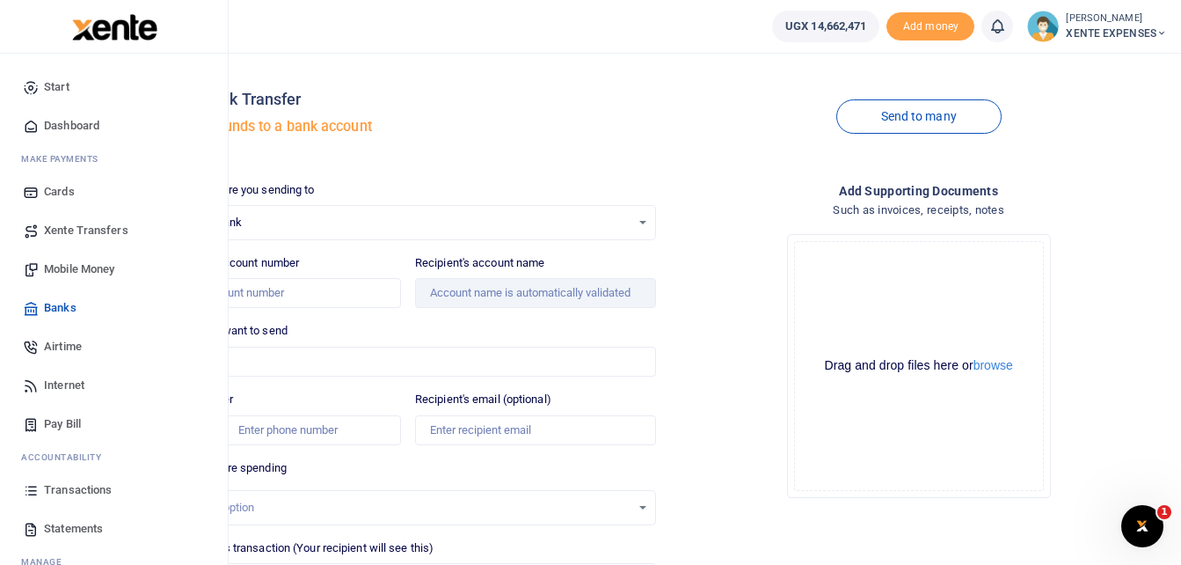
click at [80, 482] on span "Transactions" at bounding box center [78, 490] width 68 height 18
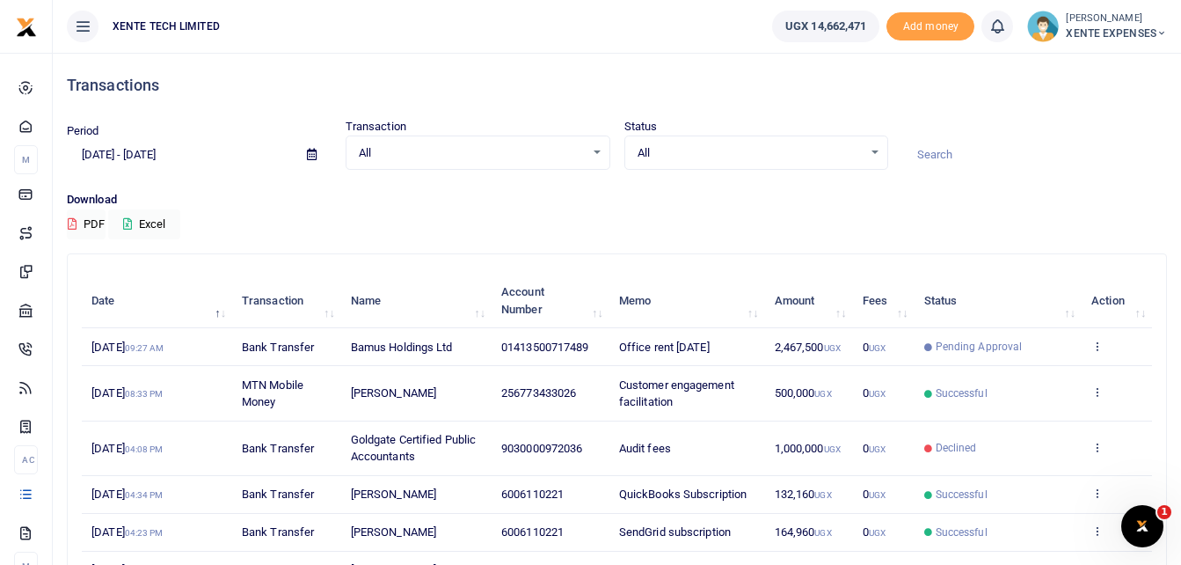
click at [310, 157] on icon at bounding box center [312, 154] width 10 height 11
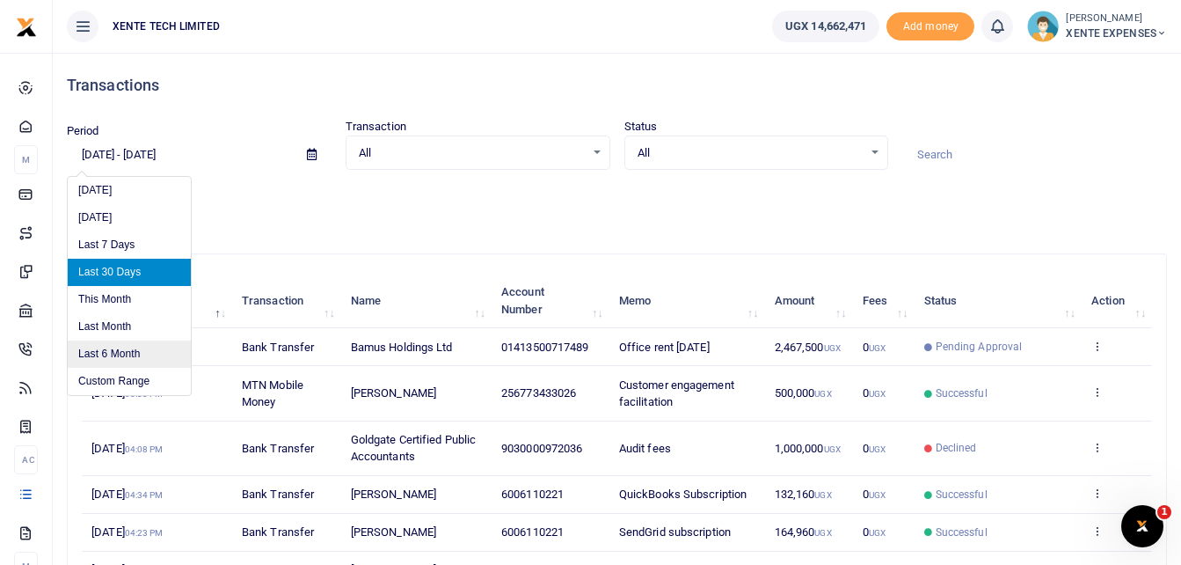
click at [129, 356] on li "Last 6 Month" at bounding box center [129, 353] width 123 height 27
type input "[DATE] - [DATE]"
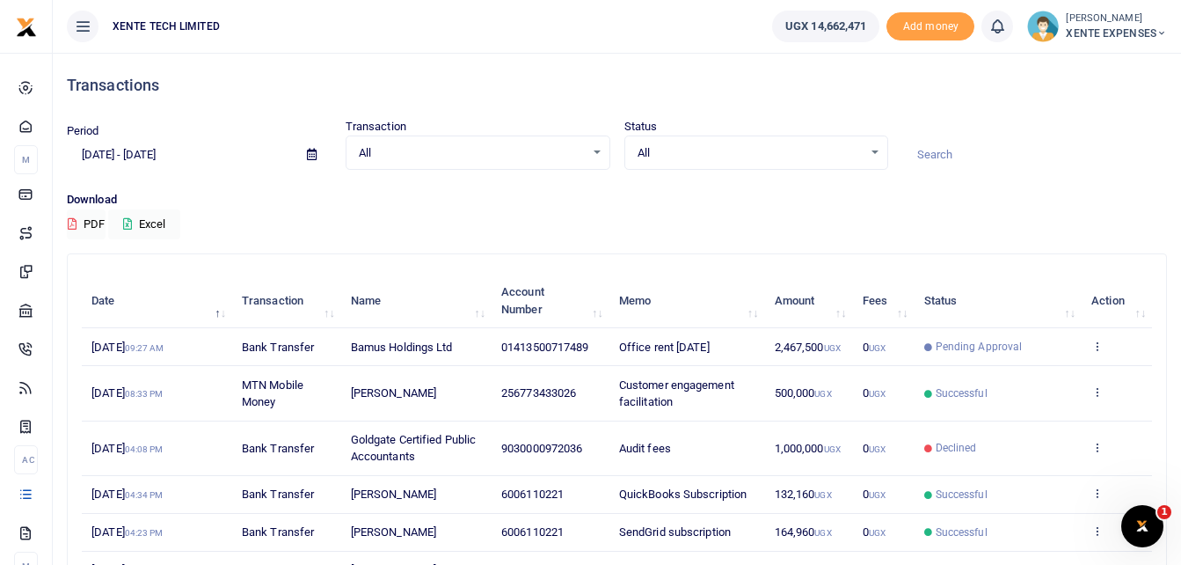
click at [945, 150] on input at bounding box center [1034, 155] width 265 height 30
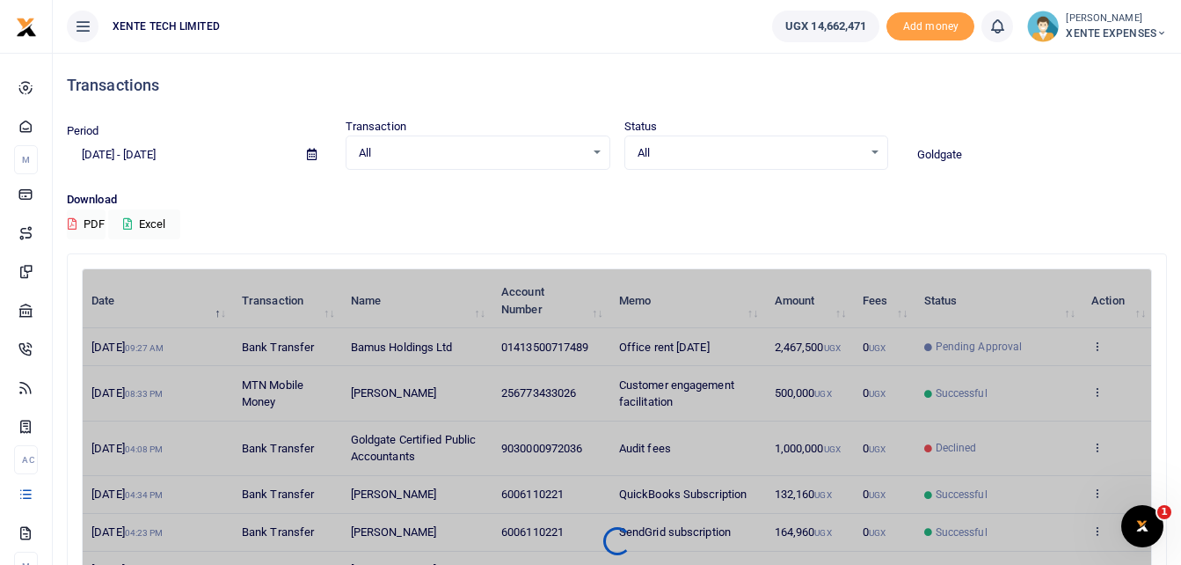
type input "Goldgate"
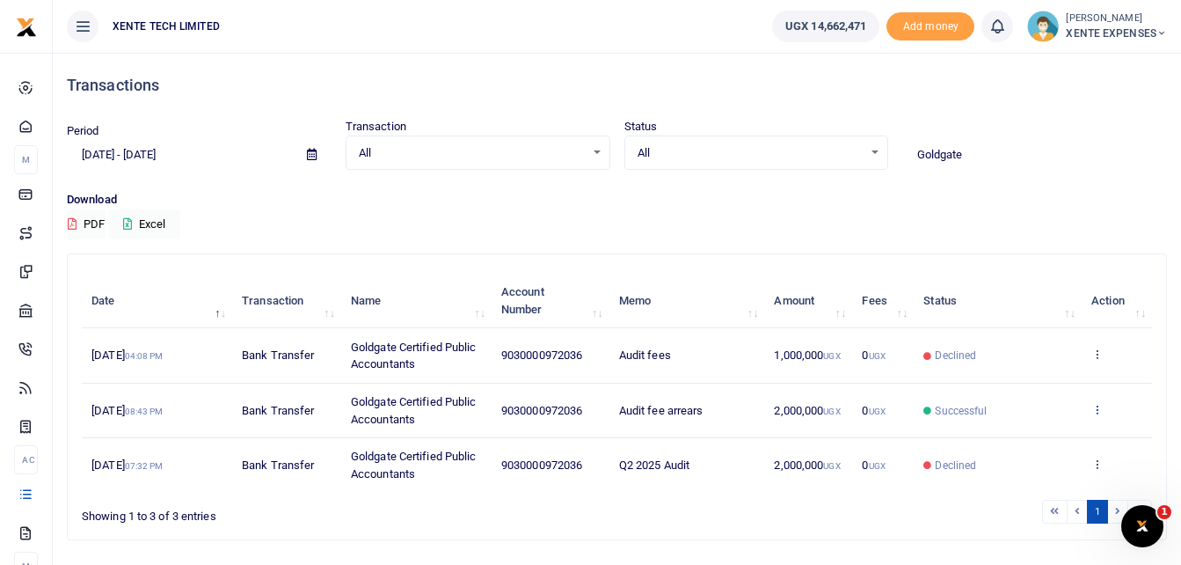
click at [1096, 405] on icon at bounding box center [1096, 409] width 11 height 12
click at [1017, 480] on link "Send again" at bounding box center [1032, 478] width 139 height 25
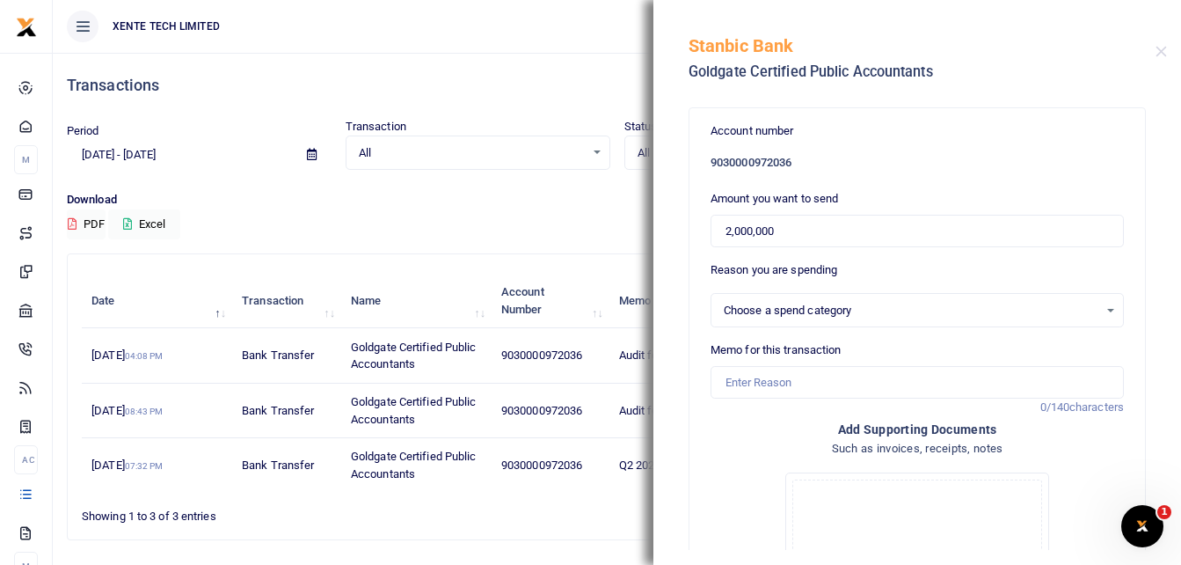
select select "14"
click at [775, 383] on input "Memo for this transaction" at bounding box center [917, 382] width 413 height 33
type input "Audit fees"
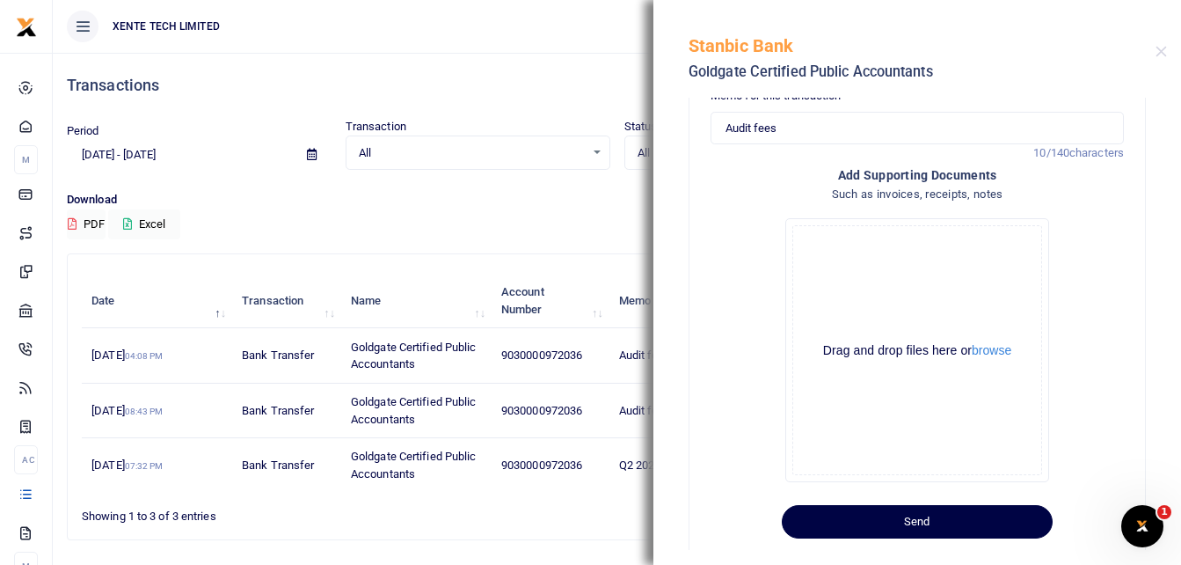
scroll to position [286, 0]
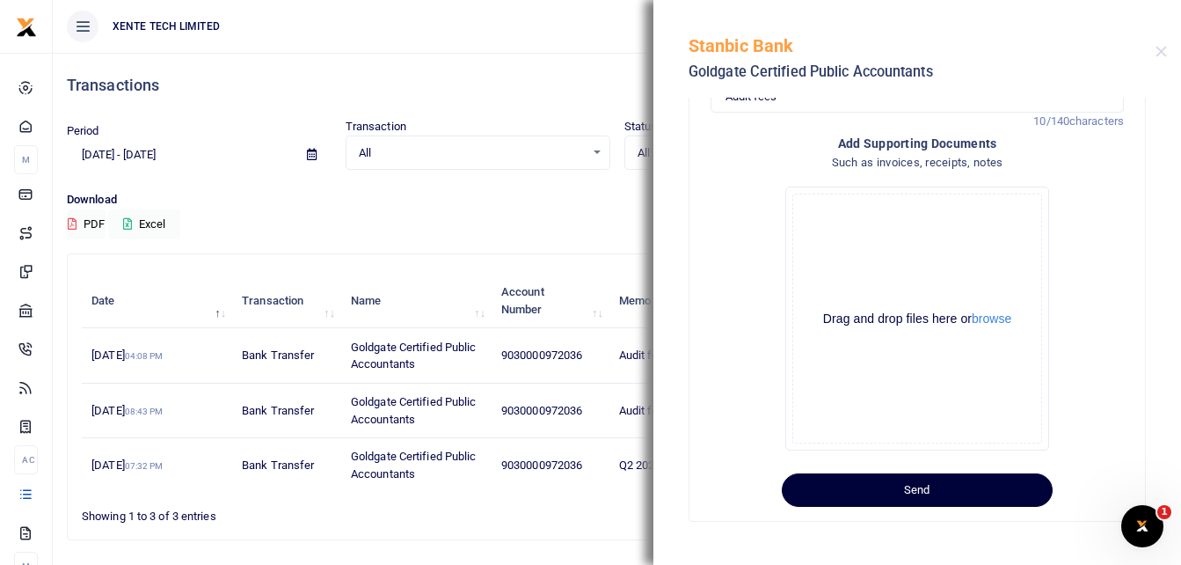
click at [871, 496] on button "Send" at bounding box center [917, 489] width 271 height 33
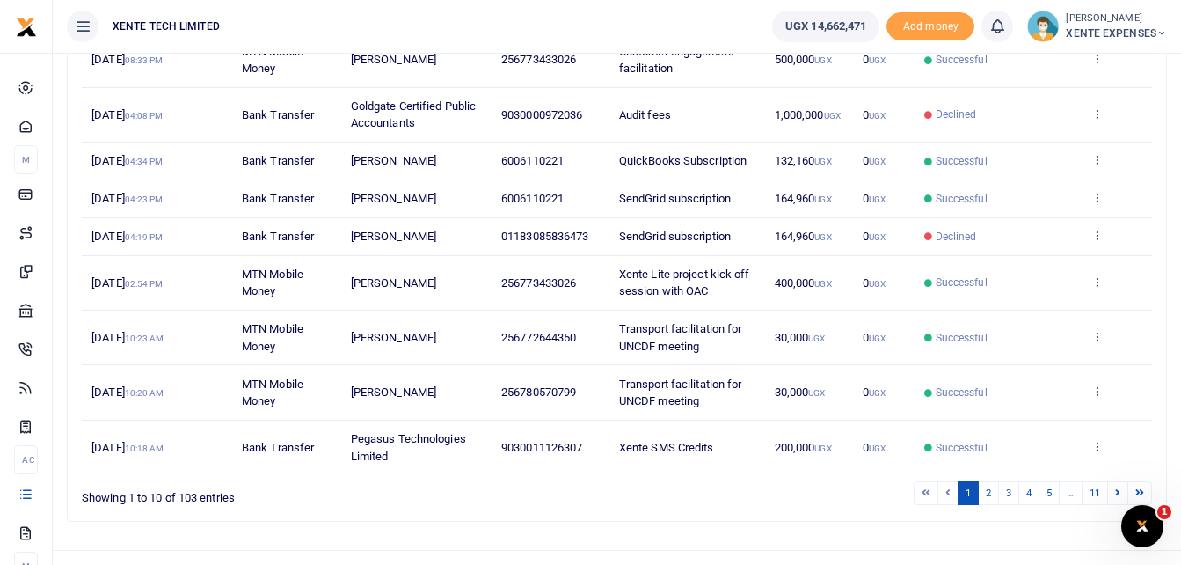
scroll to position [364, 0]
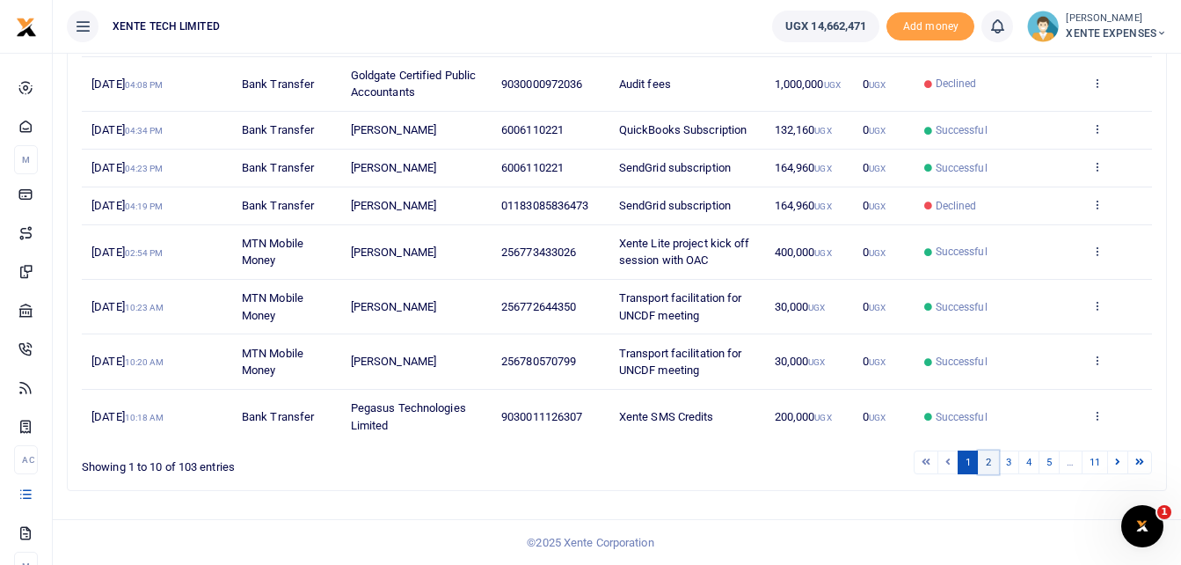
click at [989, 463] on link "2" at bounding box center [988, 462] width 21 height 24
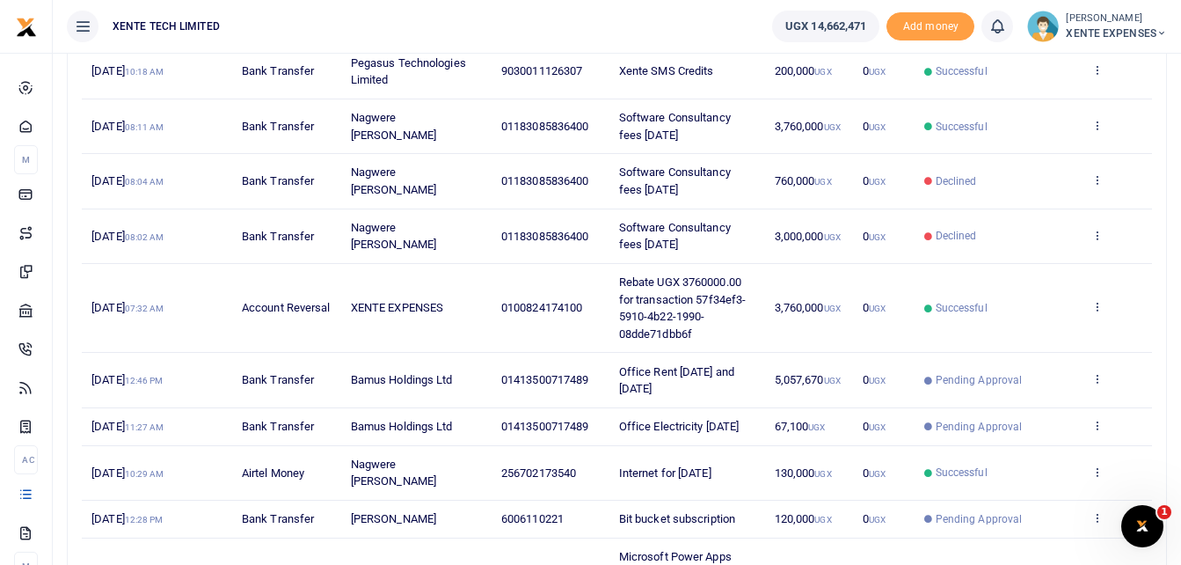
scroll to position [0, 0]
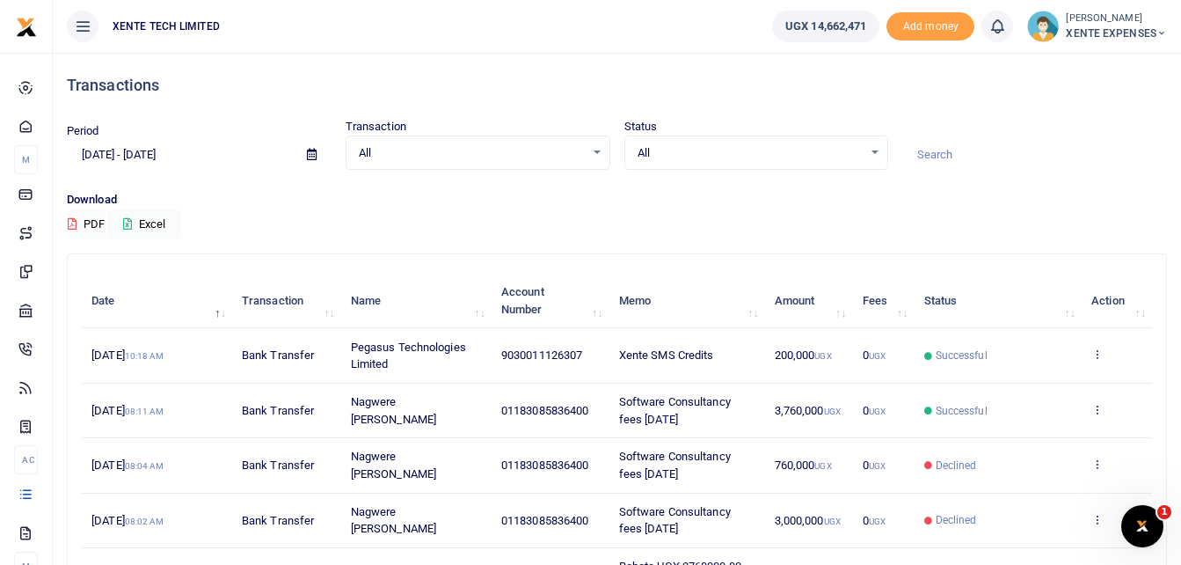
click at [308, 156] on icon at bounding box center [312, 154] width 10 height 11
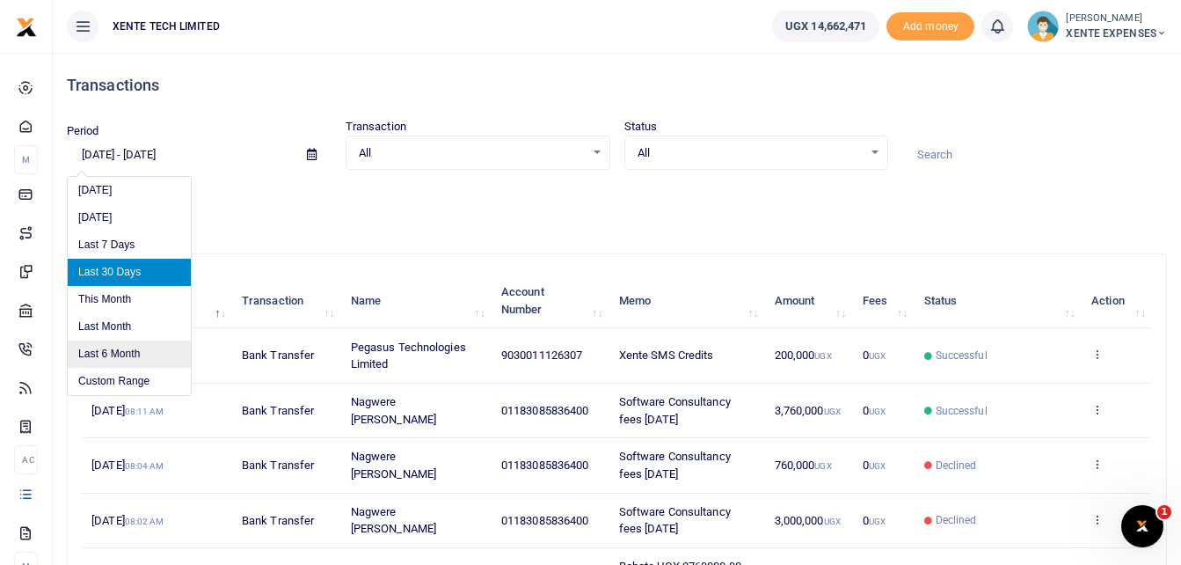
click at [128, 347] on li "Last 6 Month" at bounding box center [129, 353] width 123 height 27
type input "03/08/2025 - 09/08/2025"
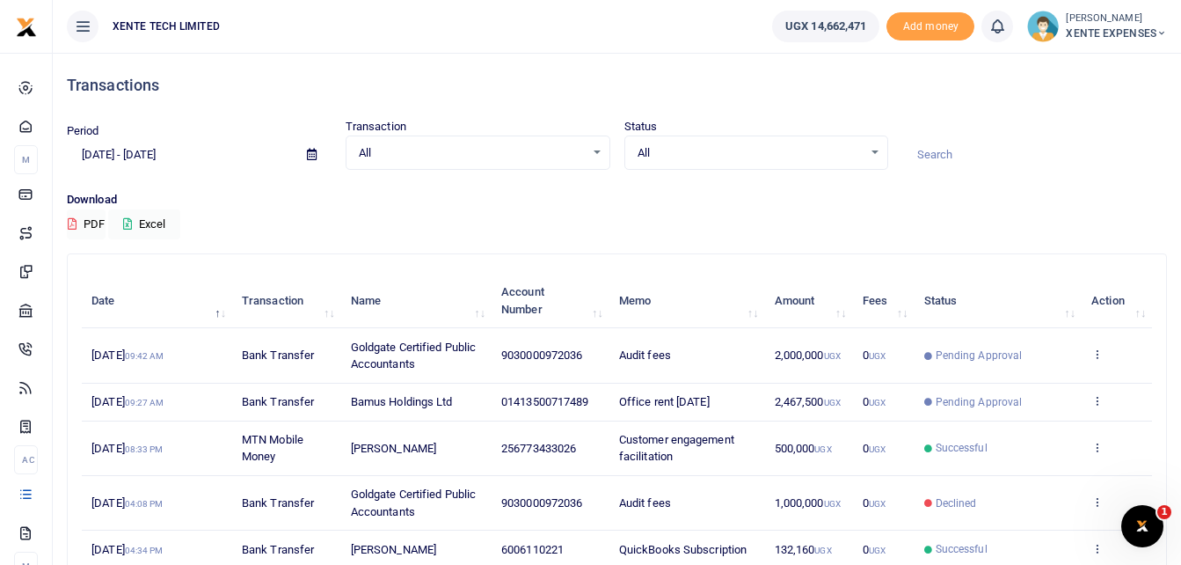
click at [986, 157] on input at bounding box center [1034, 155] width 265 height 30
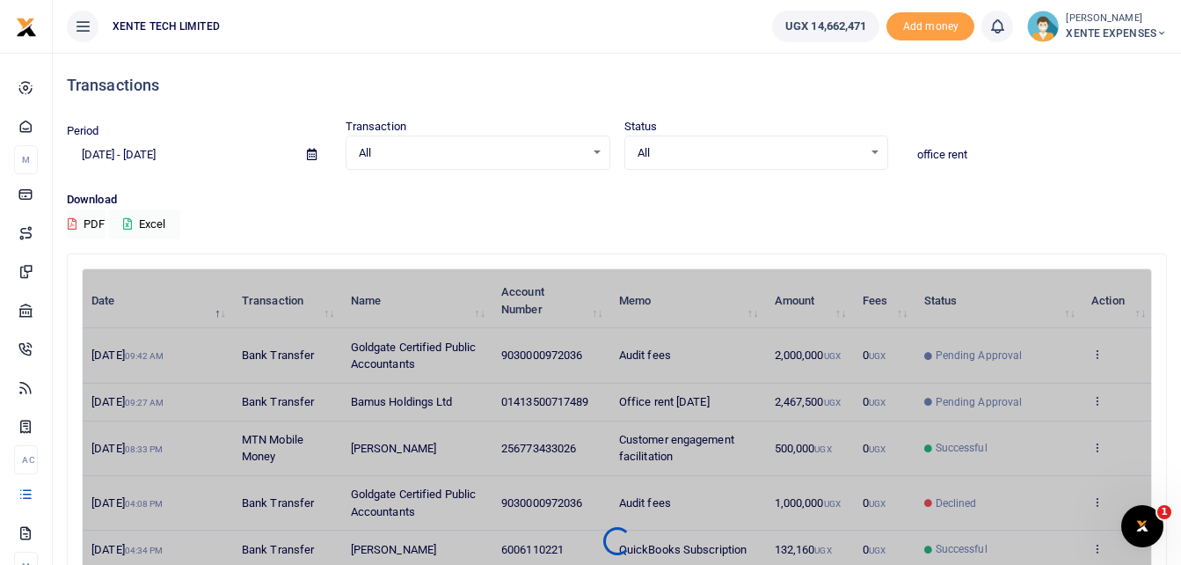
type input "office rent"
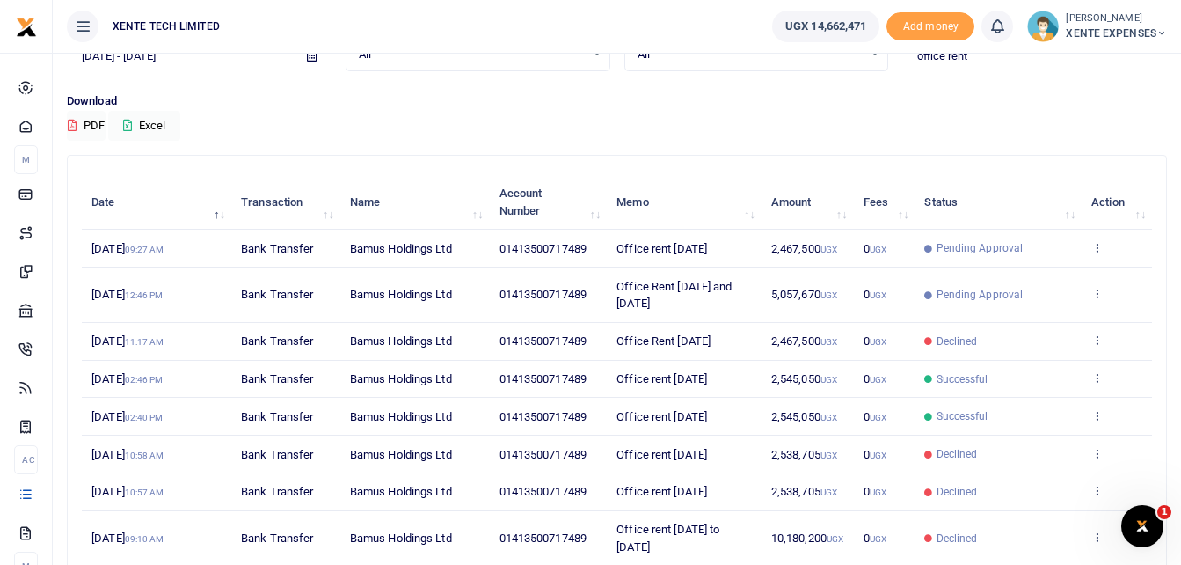
scroll to position [176, 0]
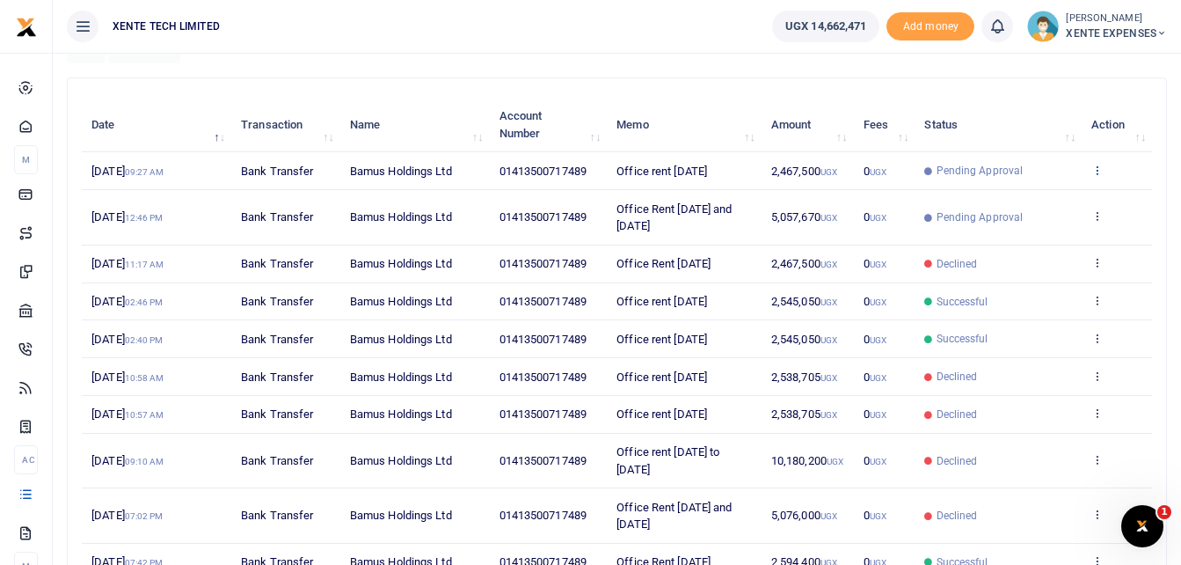
click at [1098, 166] on icon at bounding box center [1096, 170] width 11 height 12
click at [1035, 237] on link "Send again" at bounding box center [1032, 239] width 139 height 25
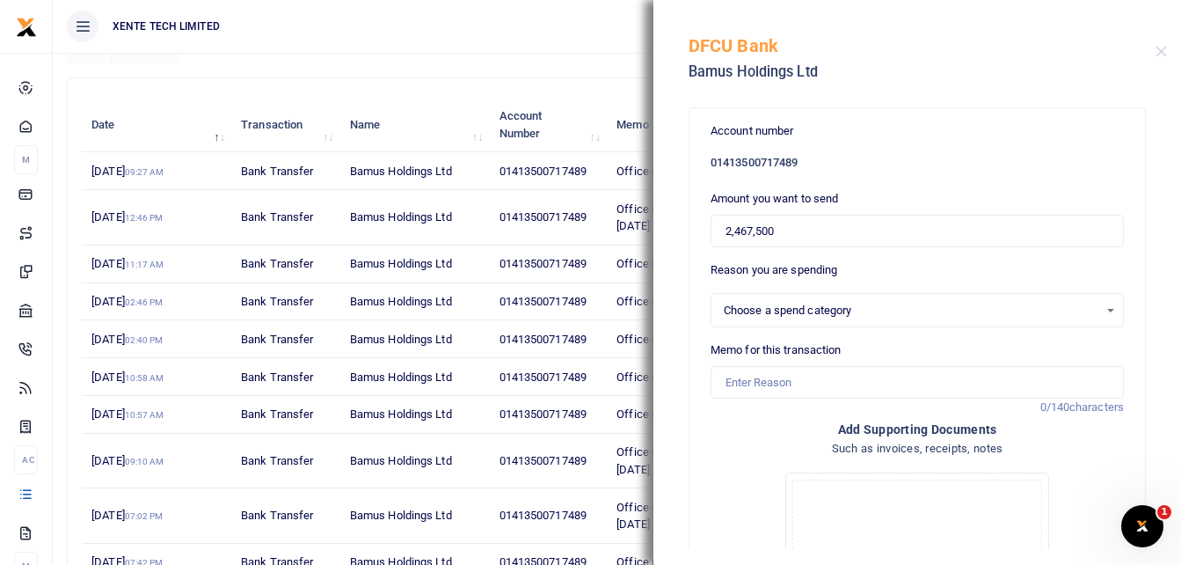
select select "11"
click at [748, 386] on input "Memo for this transaction" at bounding box center [917, 382] width 413 height 33
click at [805, 379] on input "Office rent [DATE]" at bounding box center [917, 382] width 413 height 33
type input "Office rent July 2025"
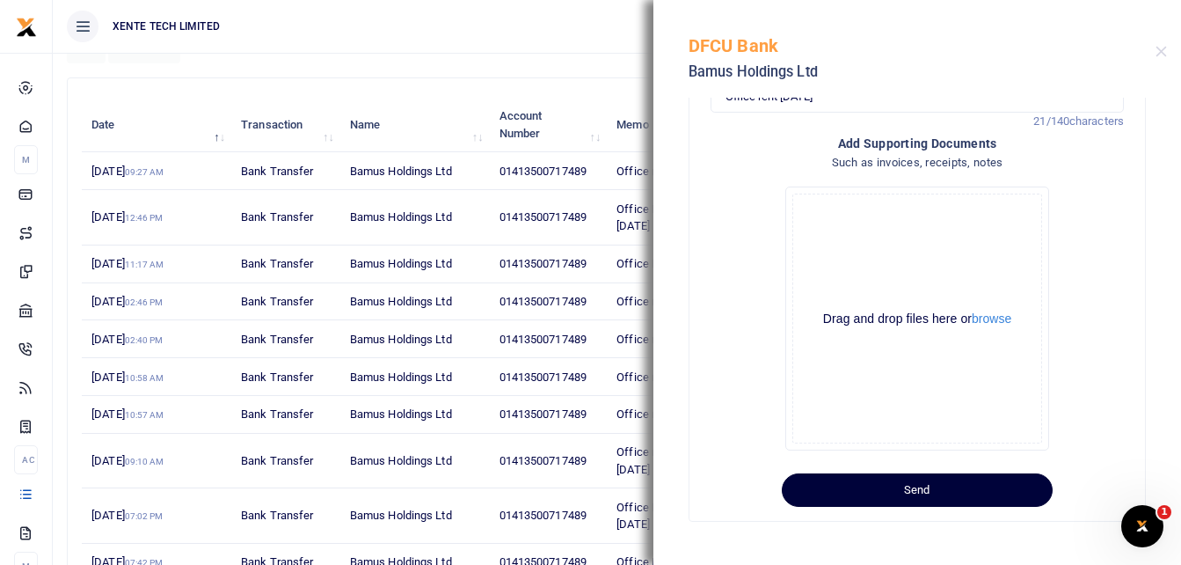
click at [945, 485] on button "Send" at bounding box center [917, 489] width 271 height 33
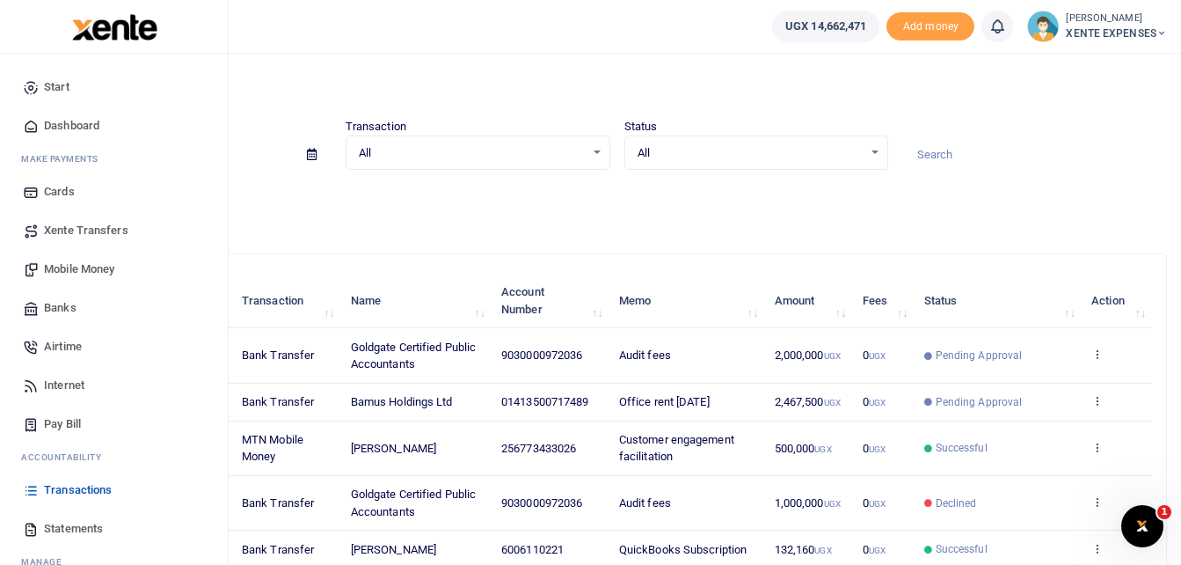
click at [96, 486] on span "Transactions" at bounding box center [78, 490] width 68 height 18
